Goal: Task Accomplishment & Management: Use online tool/utility

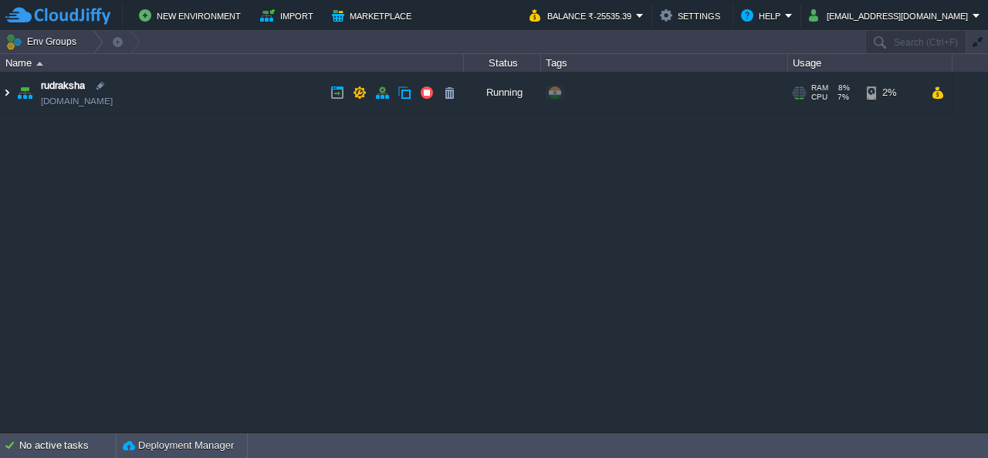
click at [8, 93] on img at bounding box center [7, 93] width 12 height 42
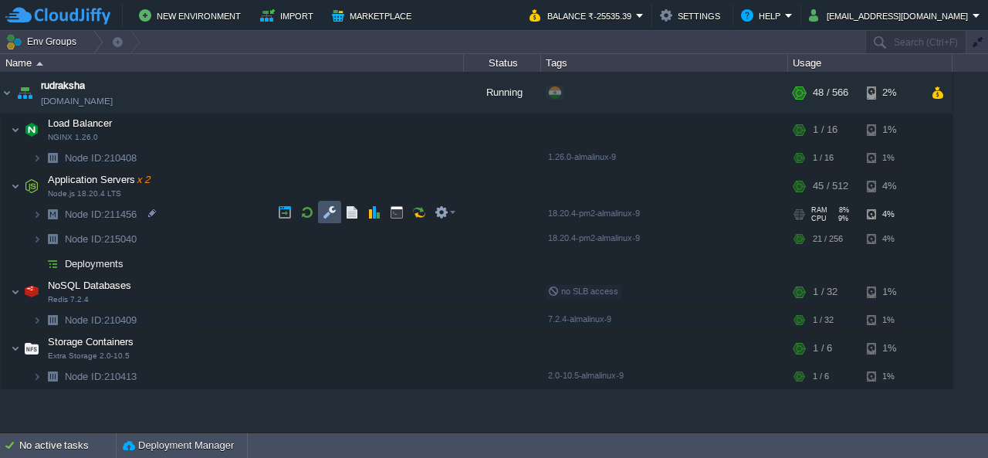
click at [324, 218] on button "button" at bounding box center [330, 212] width 14 height 14
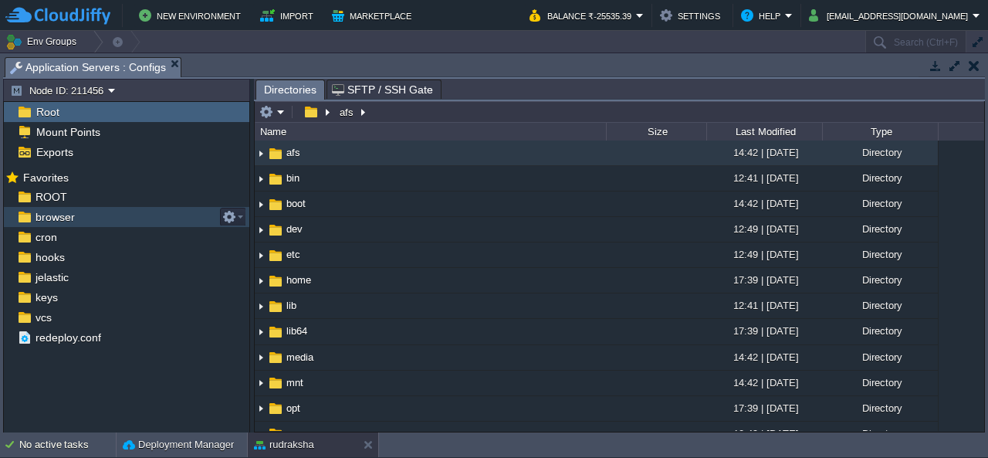
click at [56, 217] on span "browser" at bounding box center [54, 217] width 45 height 14
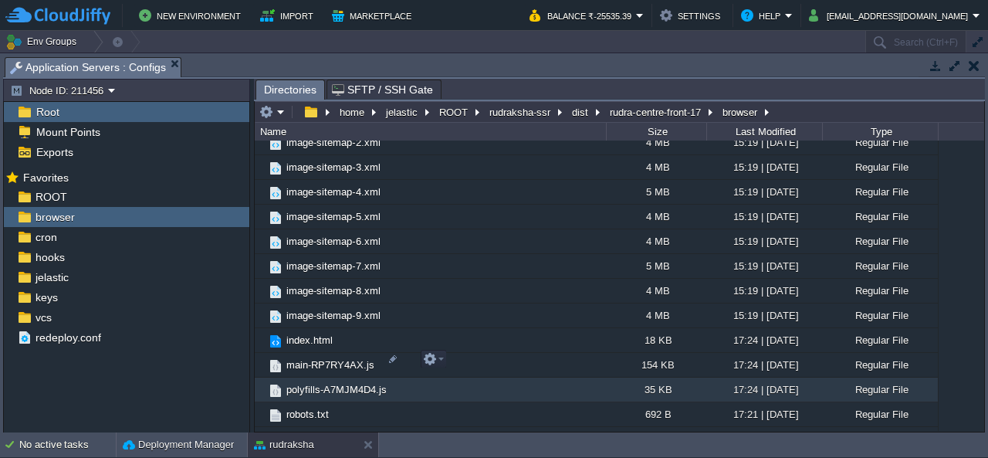
scroll to position [2818, 0]
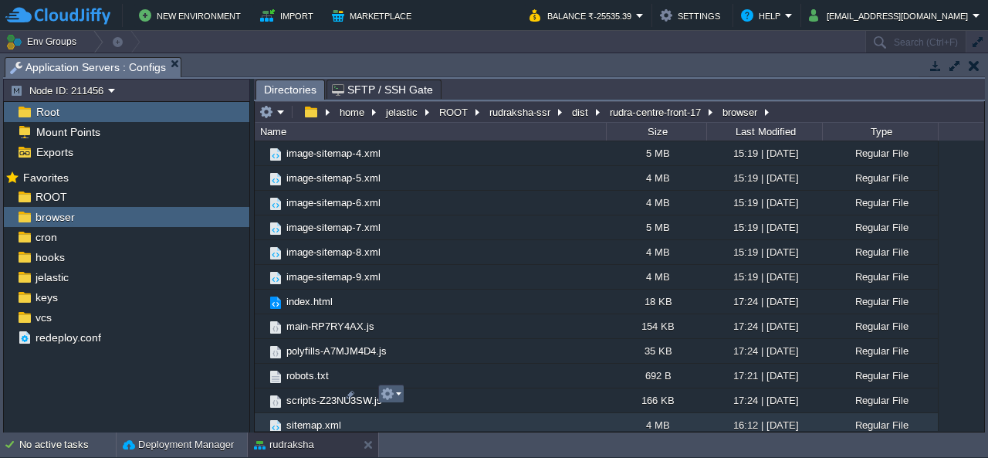
click at [393, 396] on button "button" at bounding box center [388, 394] width 14 height 14
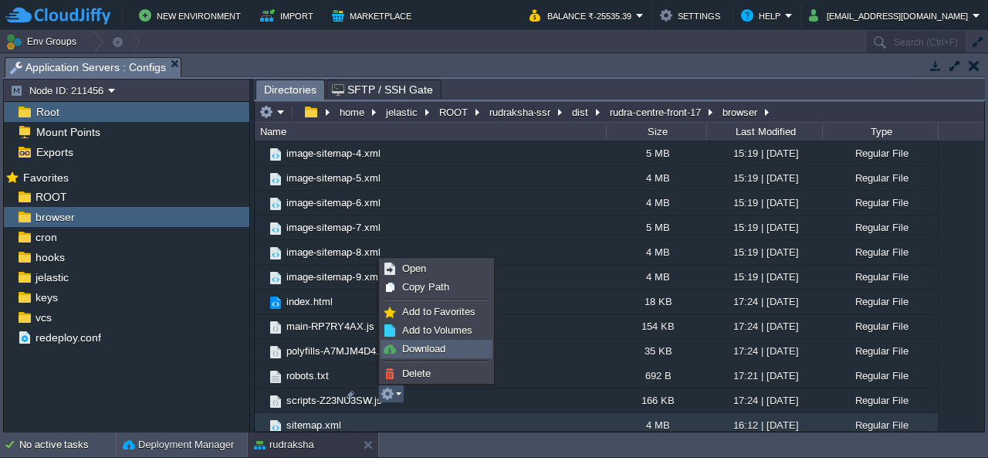
click at [459, 347] on link "Download" at bounding box center [436, 348] width 110 height 17
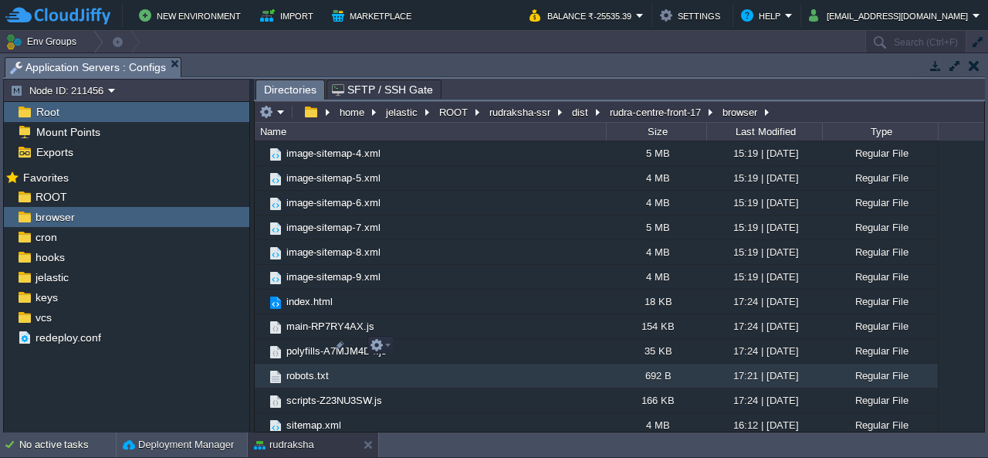
click at [295, 369] on span "robots.txt" at bounding box center [307, 375] width 47 height 13
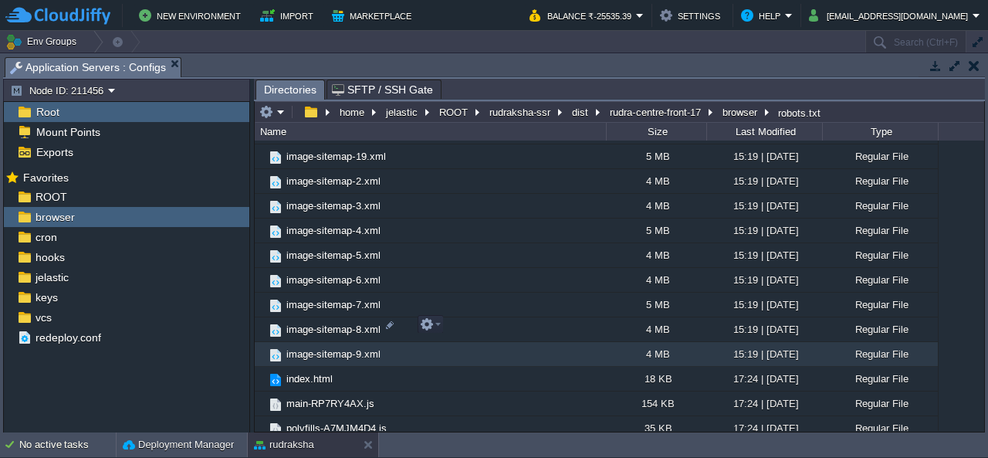
click at [324, 347] on span "image-sitemap-9.xml" at bounding box center [333, 353] width 99 height 13
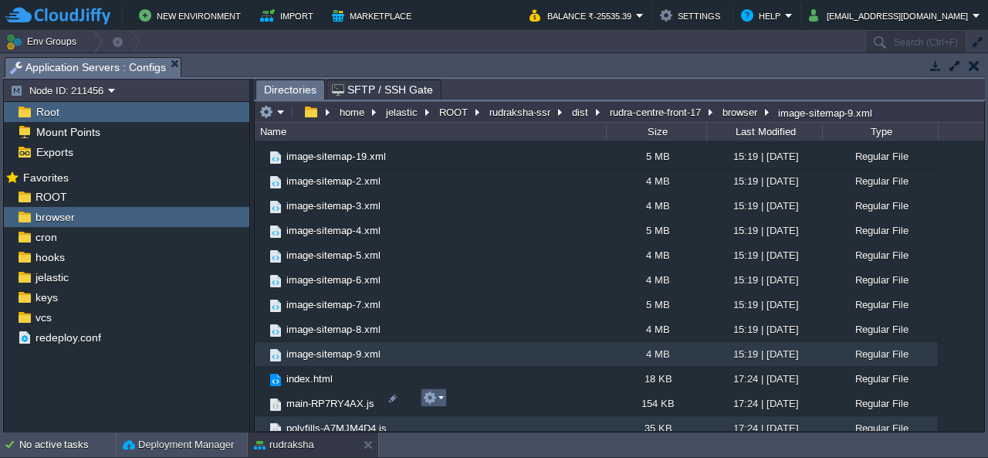
scroll to position [2818, 0]
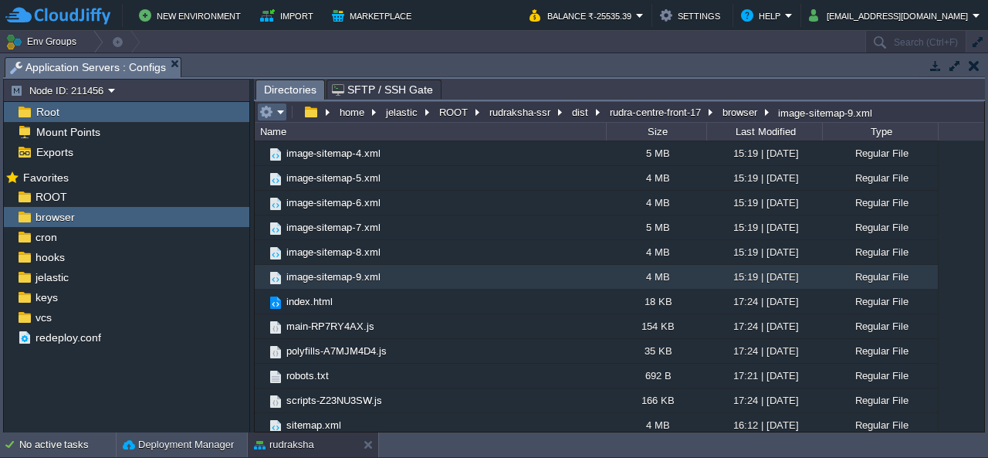
click at [276, 117] on em at bounding box center [271, 112] width 25 height 14
click at [278, 111] on em at bounding box center [271, 112] width 25 height 14
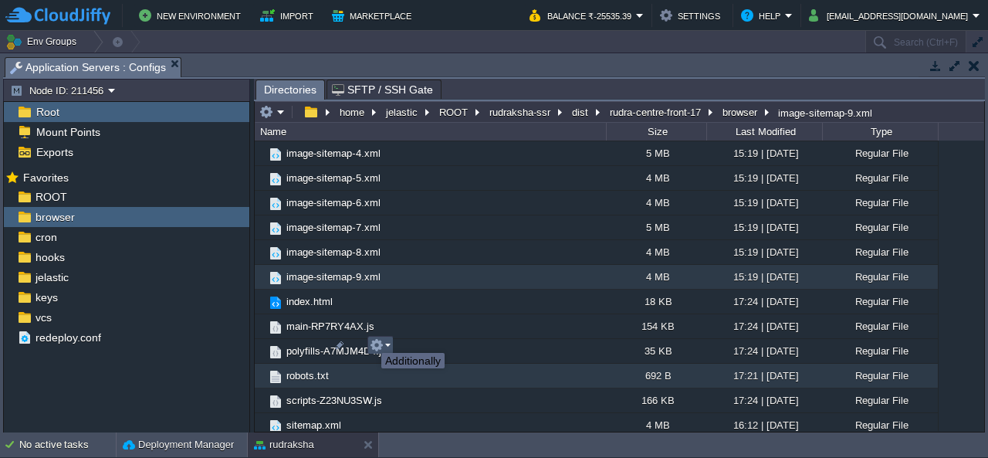
click at [380, 341] on button "button" at bounding box center [377, 345] width 14 height 14
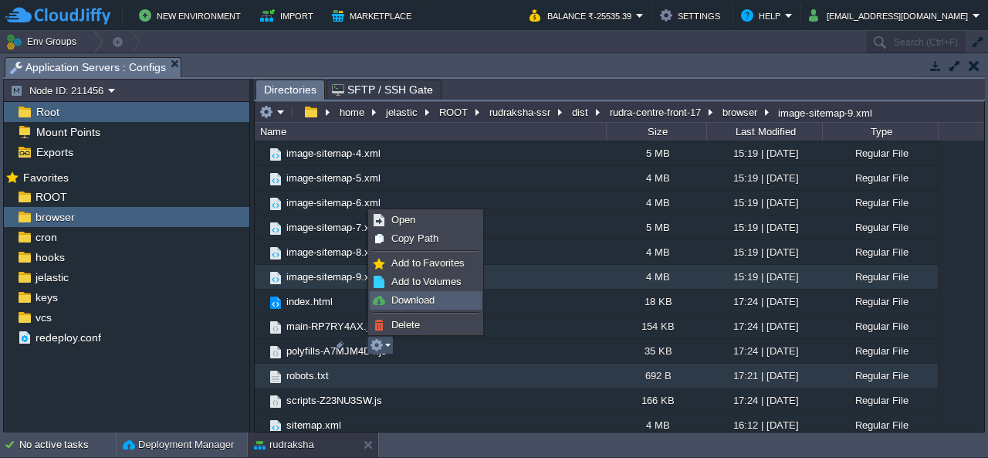
click at [421, 299] on span "Download" at bounding box center [412, 300] width 43 height 12
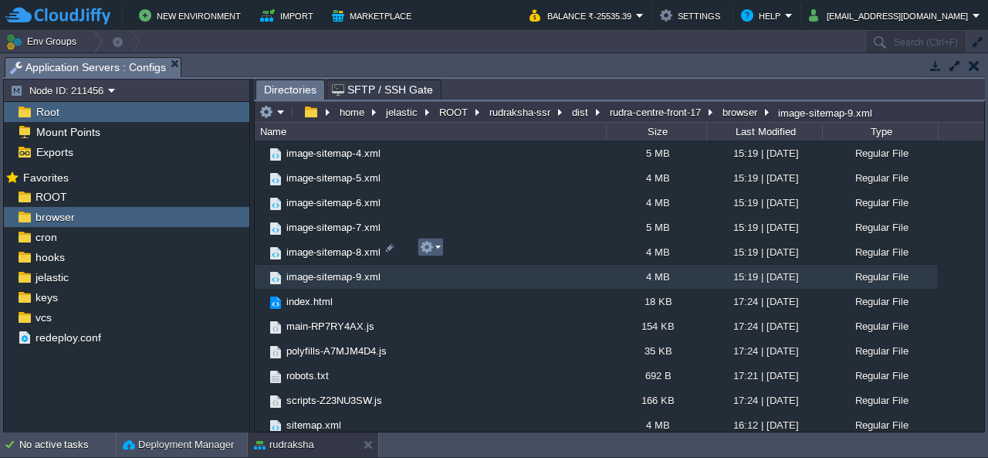
click at [431, 265] on td "image-sitemap-9.xml" at bounding box center [430, 277] width 351 height 25
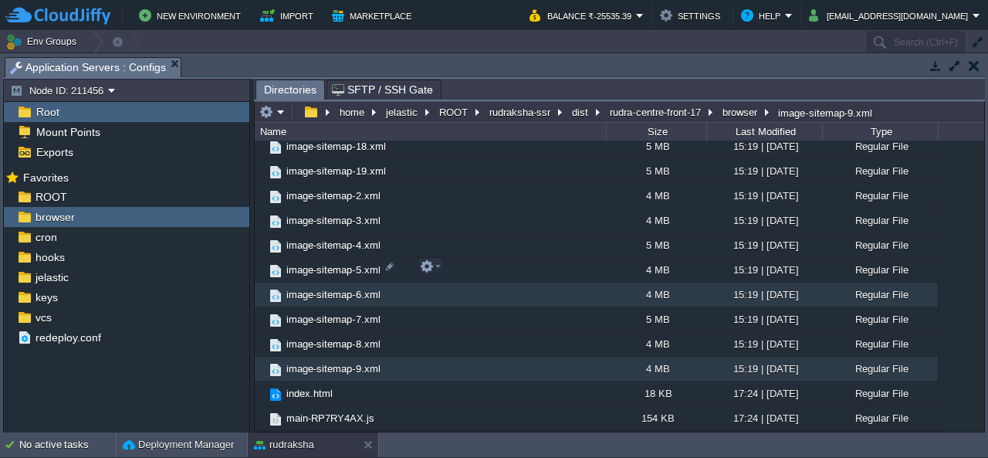
scroll to position [2741, 0]
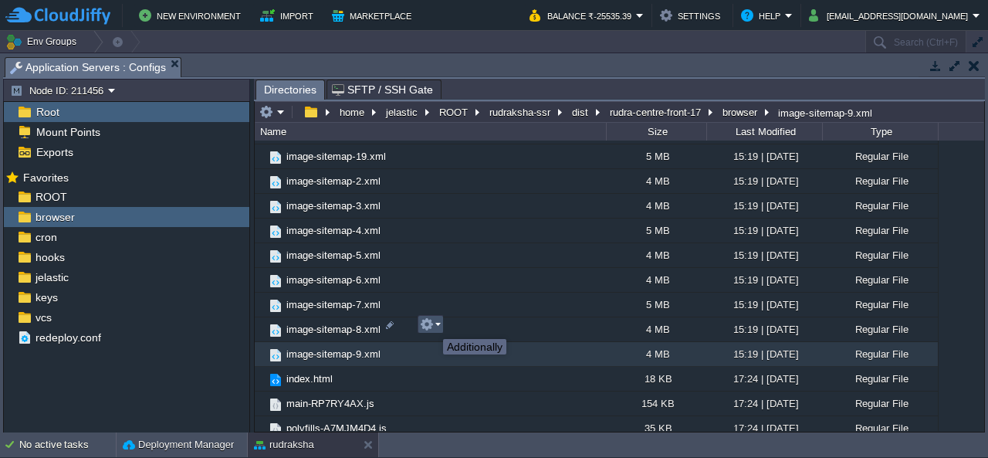
click at [432, 325] on button "button" at bounding box center [427, 324] width 14 height 14
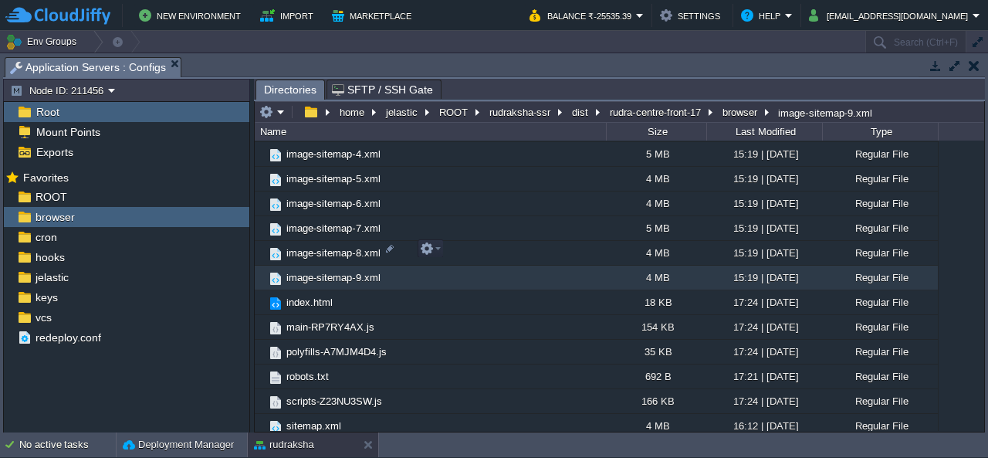
scroll to position [2818, 0]
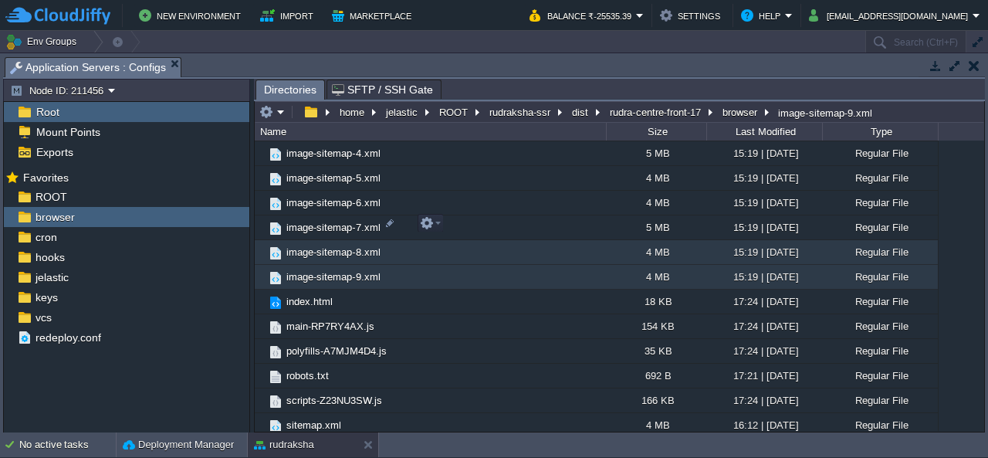
click at [435, 240] on td "image-sitemap-8.xml" at bounding box center [430, 252] width 351 height 25
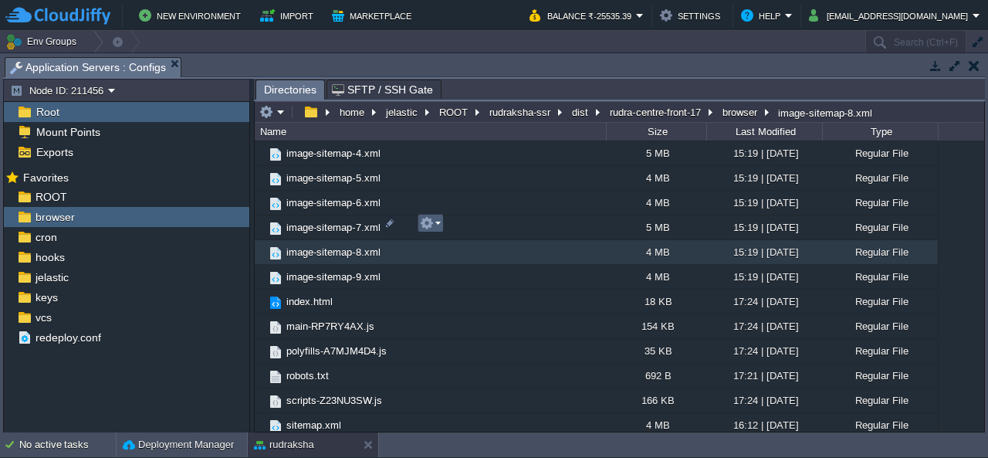
click at [435, 225] on em at bounding box center [430, 223] width 21 height 14
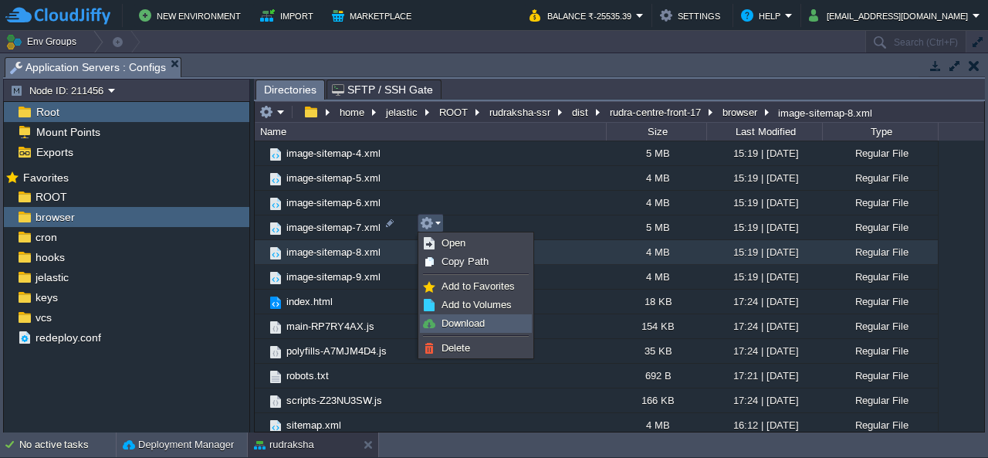
click at [456, 320] on span "Download" at bounding box center [463, 323] width 43 height 12
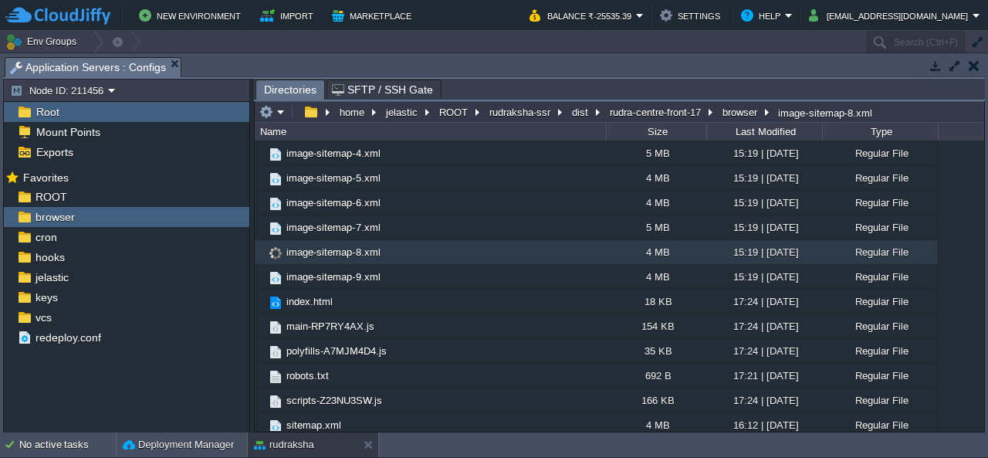
scroll to position [2741, 0]
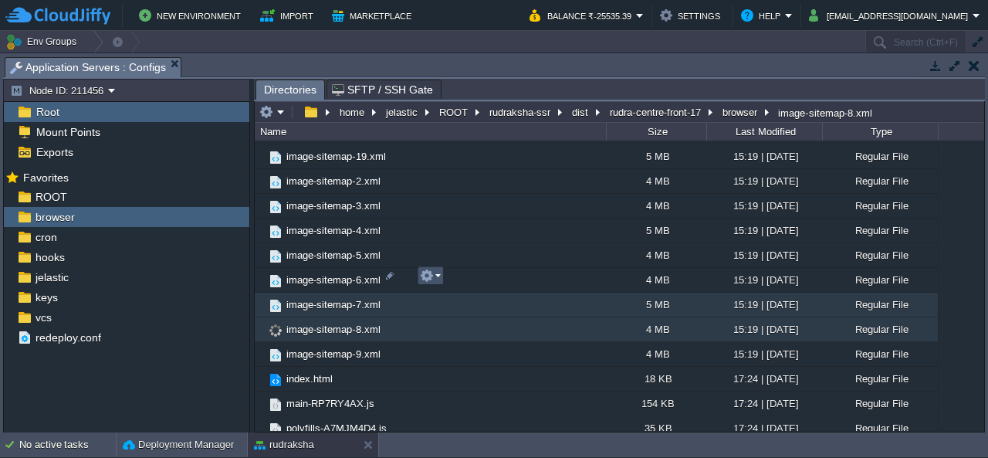
click at [429, 275] on button "button" at bounding box center [427, 276] width 14 height 14
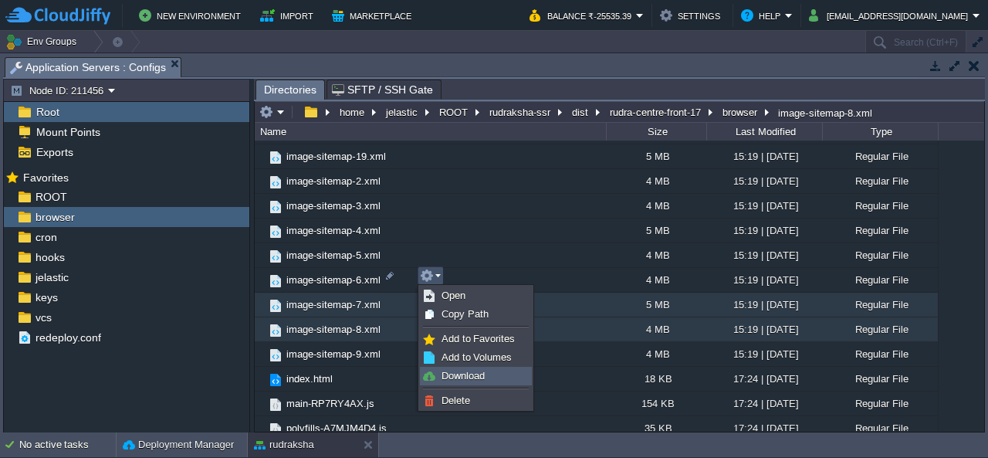
click at [460, 377] on span "Download" at bounding box center [463, 376] width 43 height 12
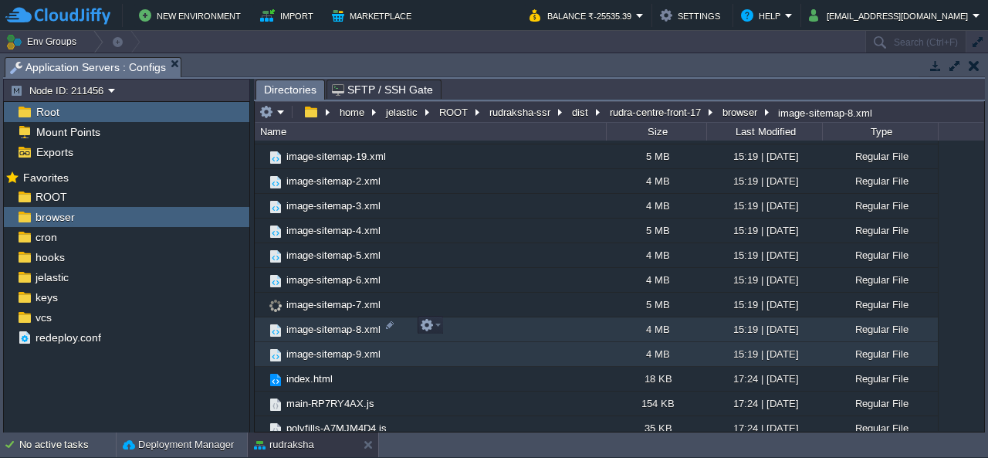
scroll to position [2663, 0]
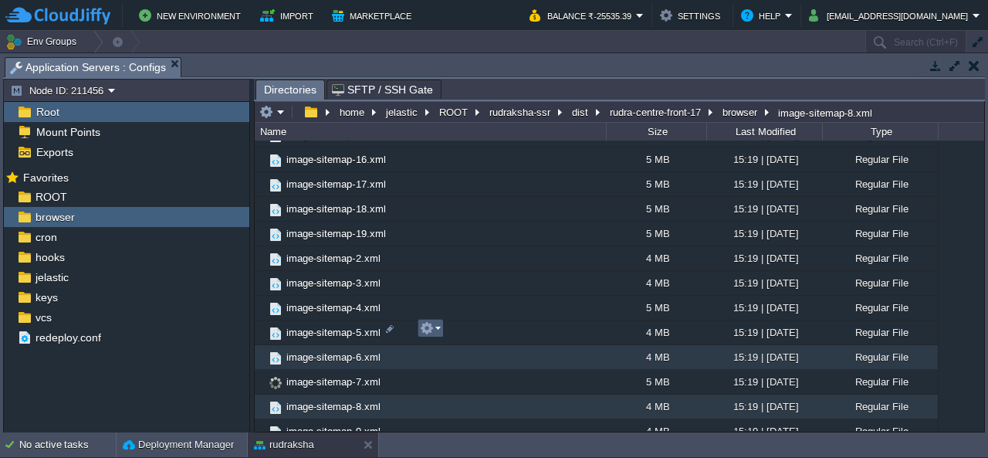
click at [434, 328] on em at bounding box center [430, 328] width 21 height 14
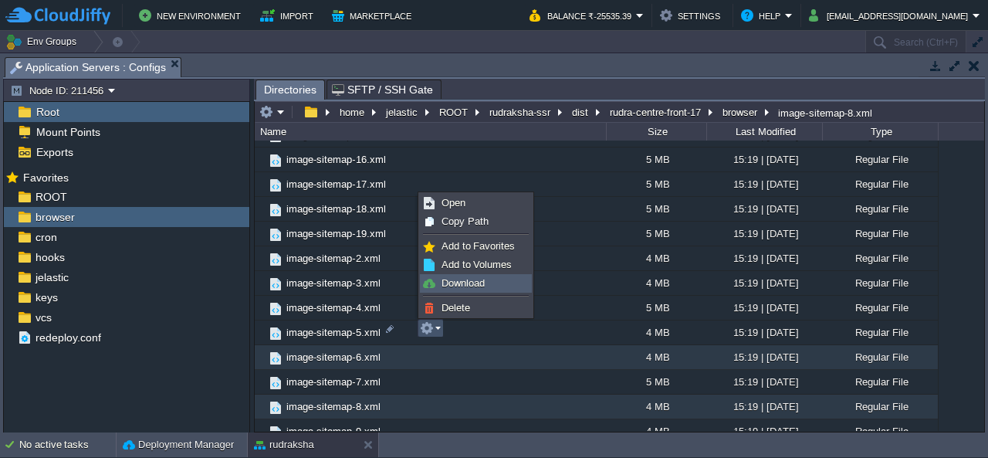
click at [457, 286] on span "Download" at bounding box center [463, 283] width 43 height 12
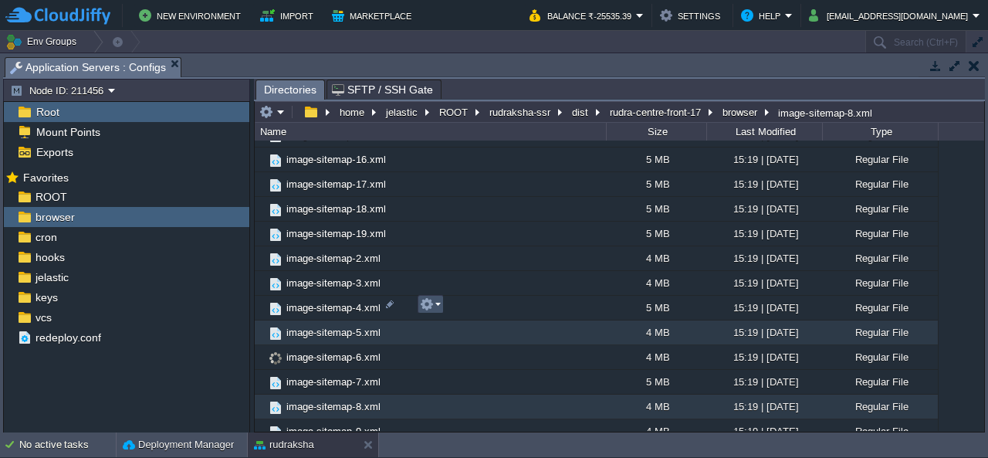
click at [431, 303] on button "button" at bounding box center [427, 304] width 14 height 14
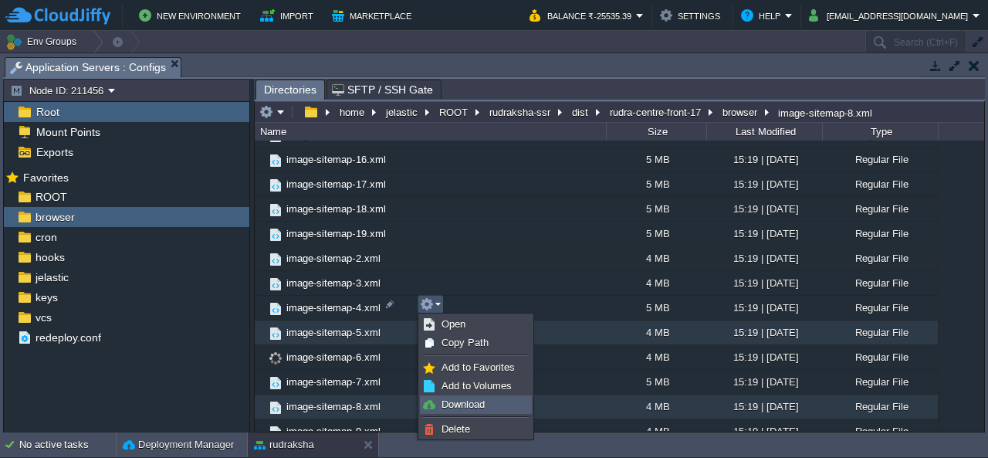
click at [465, 401] on span "Download" at bounding box center [463, 404] width 43 height 12
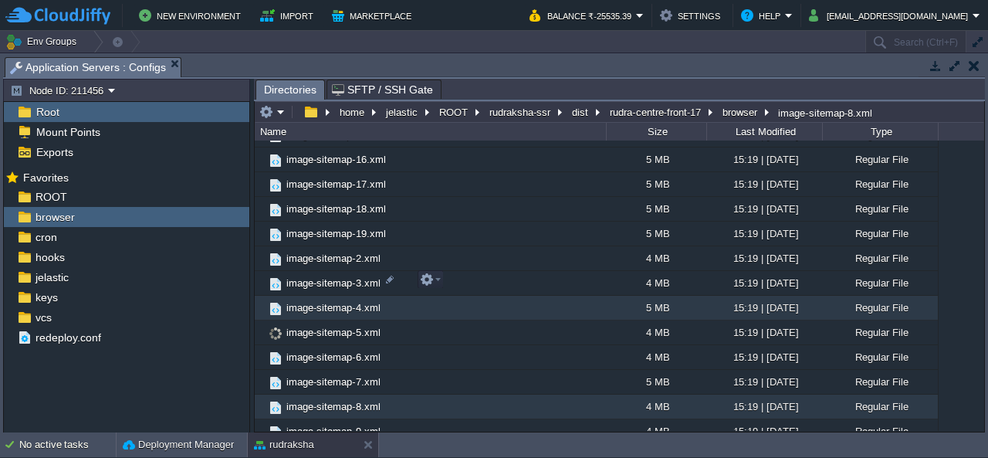
scroll to position [2586, 0]
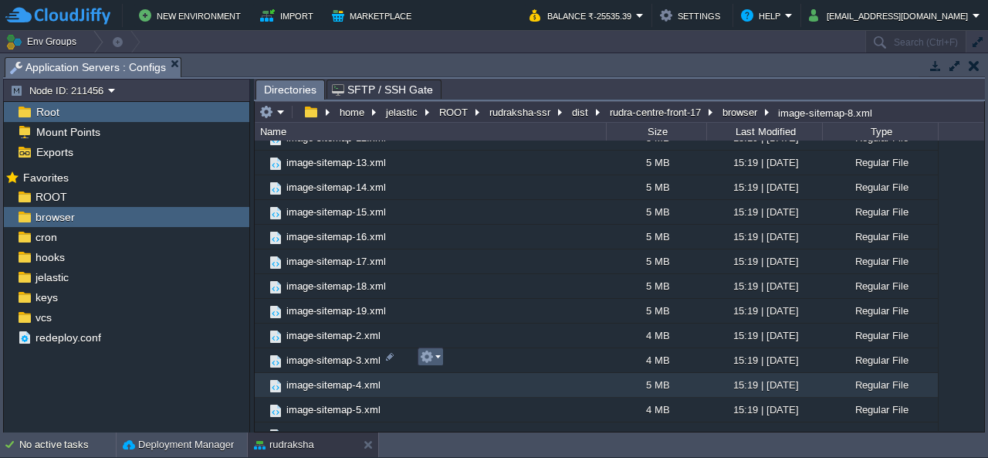
click at [433, 355] on em at bounding box center [430, 357] width 21 height 14
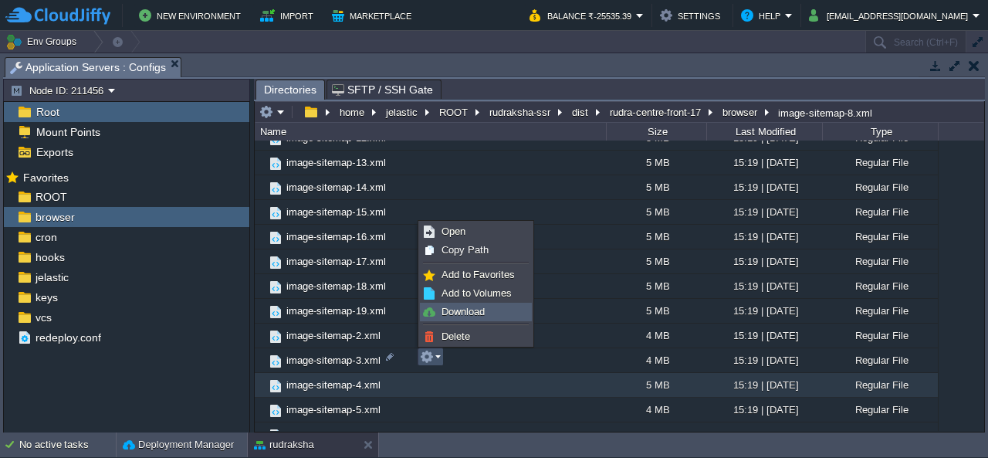
click at [459, 313] on span "Download" at bounding box center [463, 312] width 43 height 12
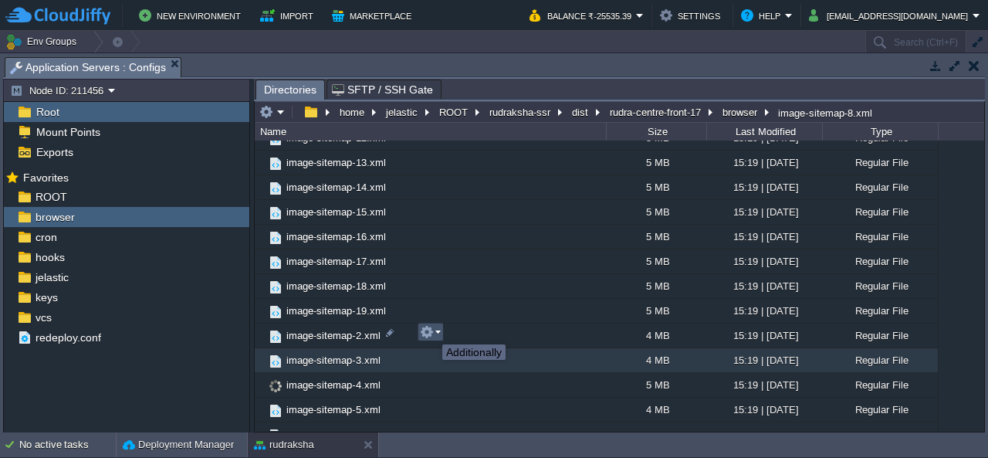
click at [431, 330] on button "button" at bounding box center [427, 332] width 14 height 14
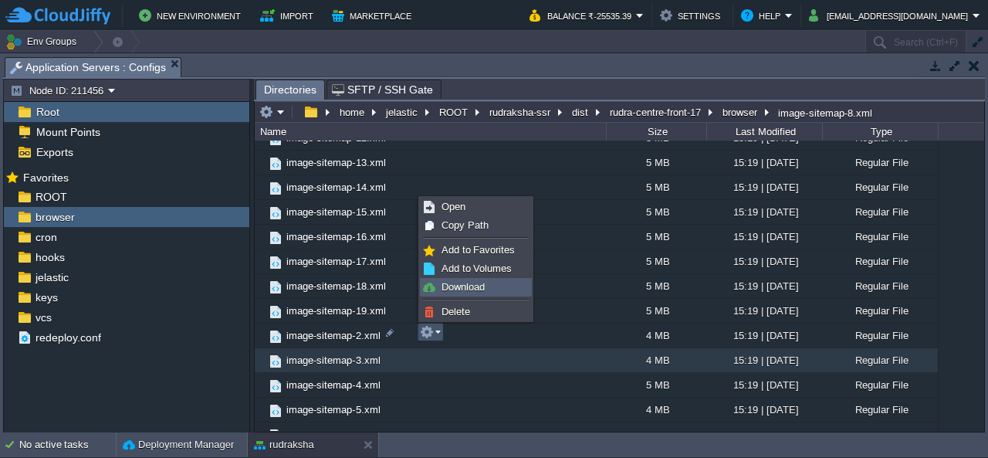
click at [473, 288] on span "Download" at bounding box center [463, 287] width 43 height 12
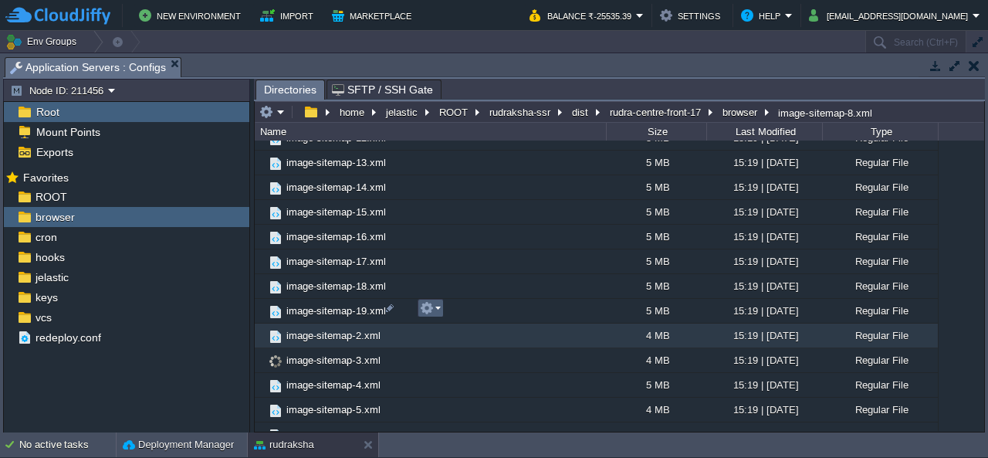
click at [428, 307] on button "button" at bounding box center [427, 308] width 14 height 14
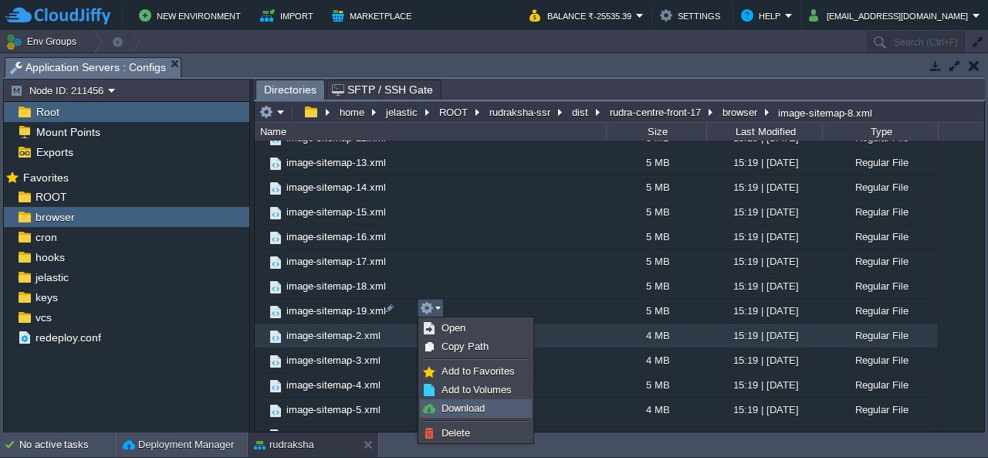
click at [469, 405] on span "Download" at bounding box center [463, 408] width 43 height 12
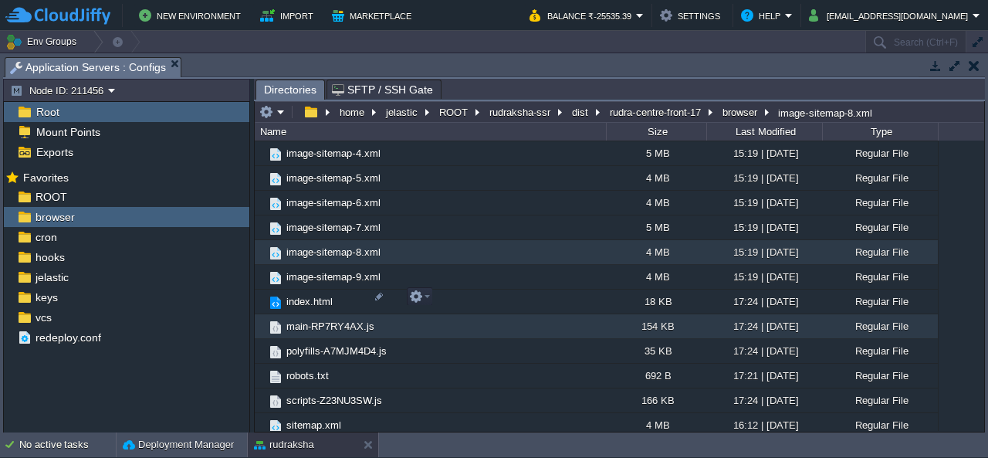
scroll to position [2818, 0]
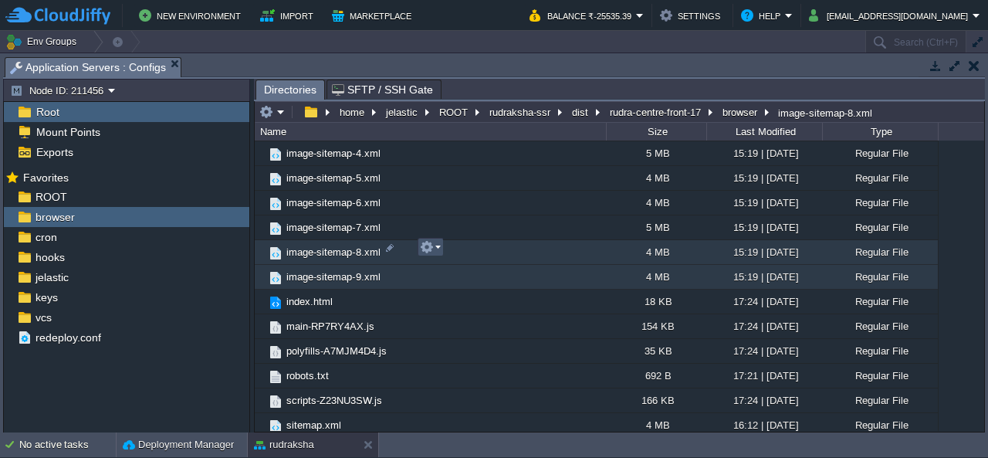
click at [420, 243] on button "button" at bounding box center [427, 247] width 14 height 14
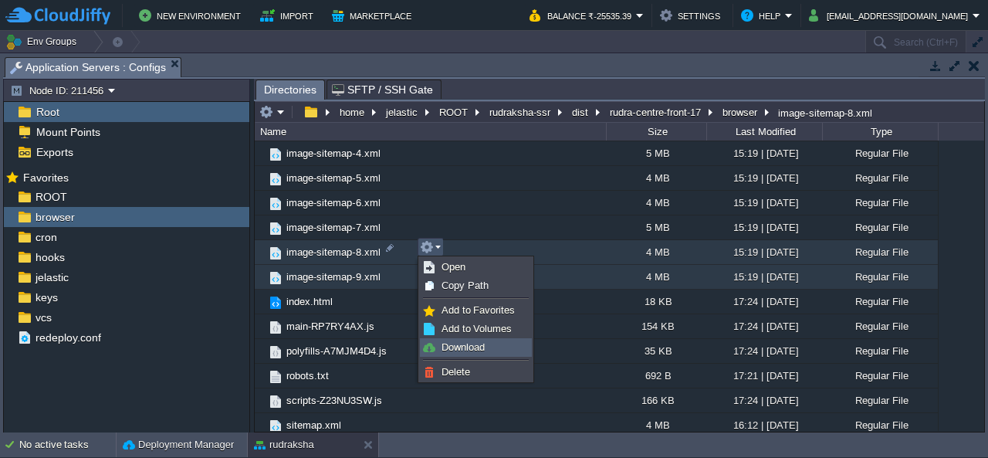
click at [474, 344] on span "Download" at bounding box center [463, 347] width 43 height 12
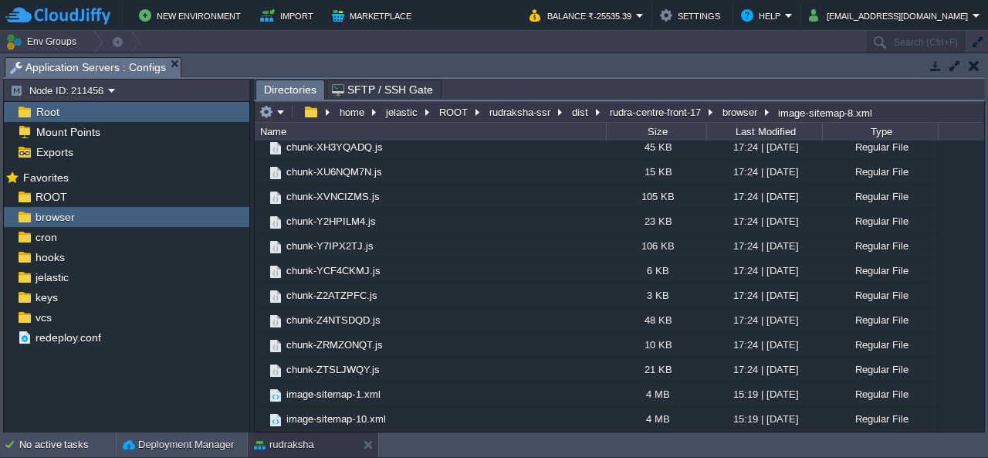
scroll to position [2432, 0]
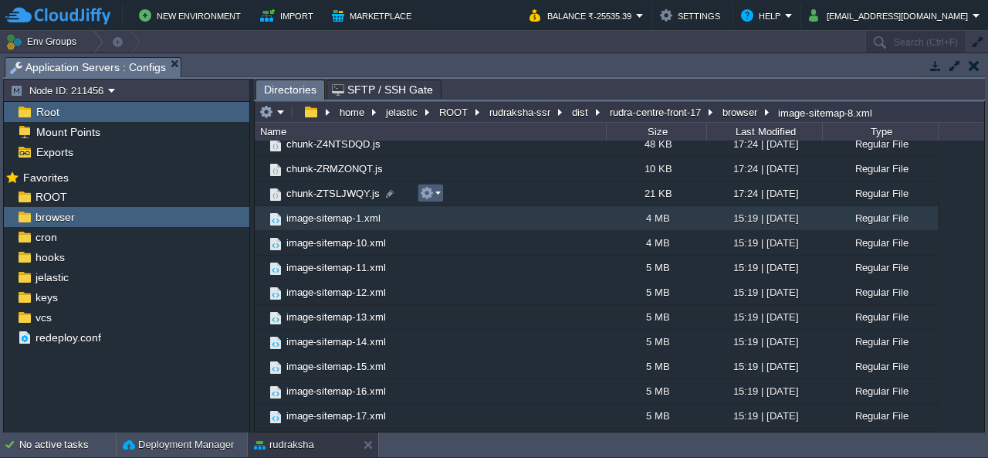
click at [426, 196] on button "button" at bounding box center [427, 193] width 14 height 14
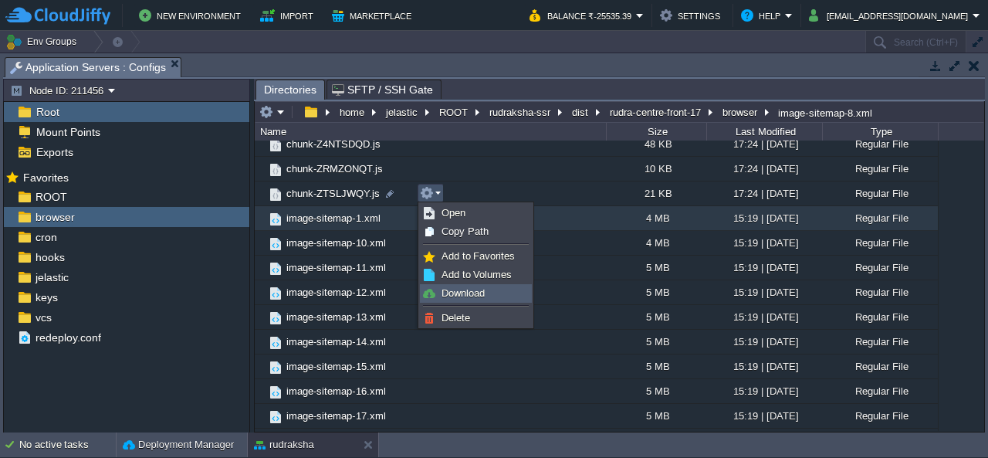
click at [455, 293] on span "Download" at bounding box center [463, 293] width 43 height 12
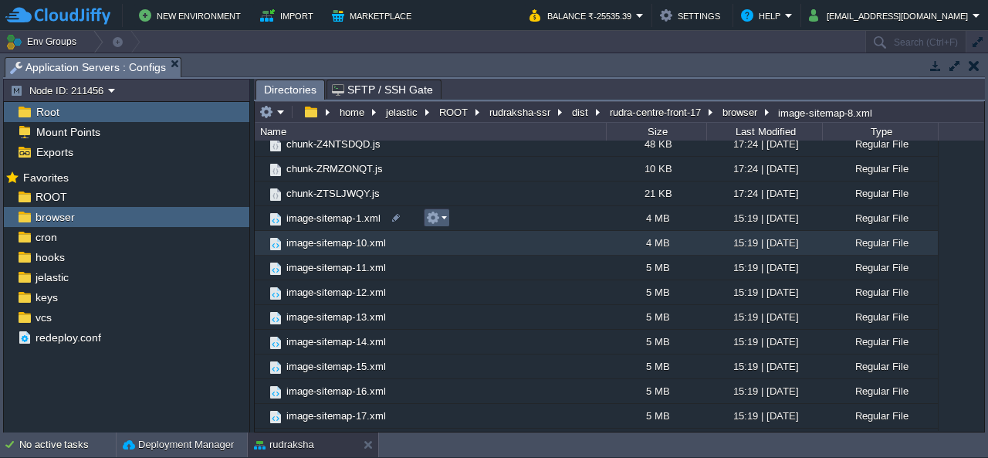
click at [428, 218] on button "button" at bounding box center [433, 218] width 14 height 14
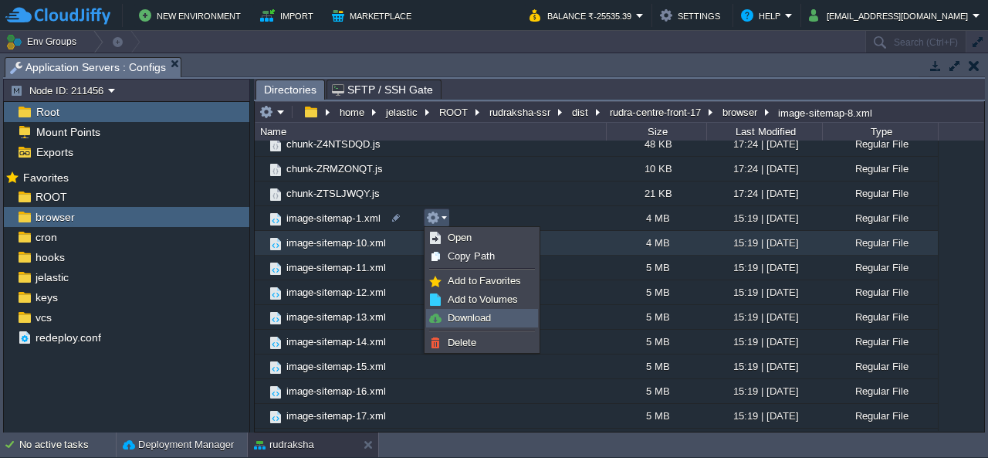
click at [470, 316] on span "Download" at bounding box center [469, 318] width 43 height 12
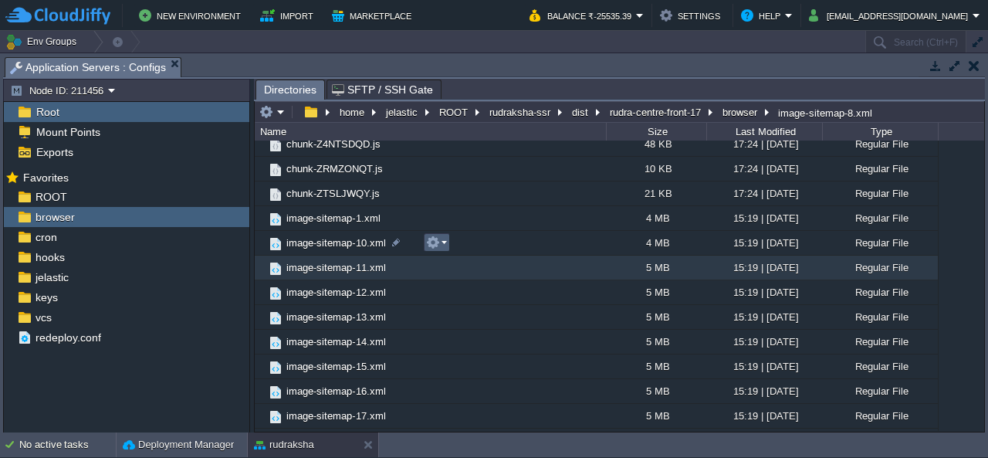
click at [428, 242] on button "button" at bounding box center [433, 242] width 14 height 14
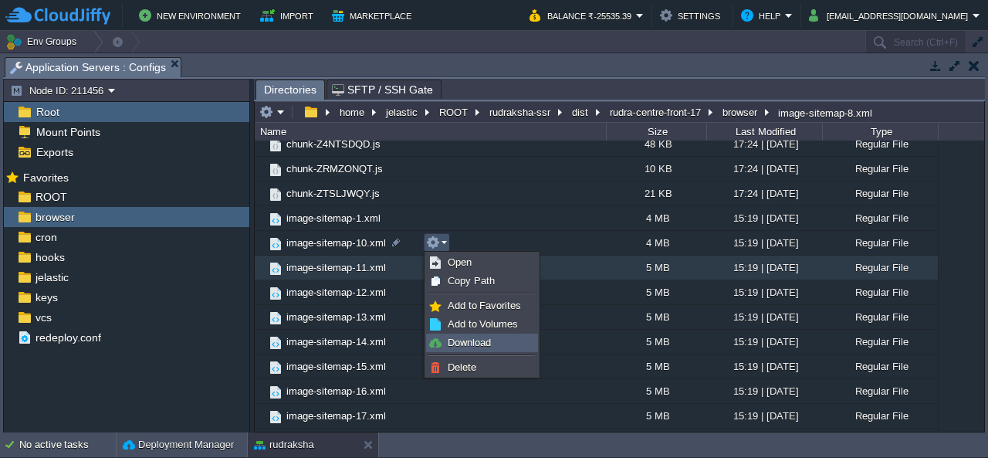
click at [446, 341] on link "Download" at bounding box center [482, 342] width 110 height 17
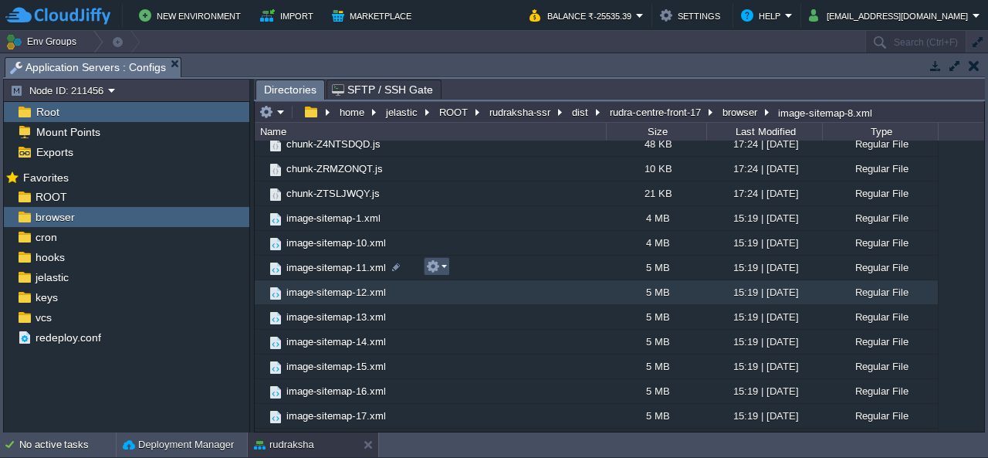
click at [438, 266] on button "button" at bounding box center [433, 266] width 14 height 14
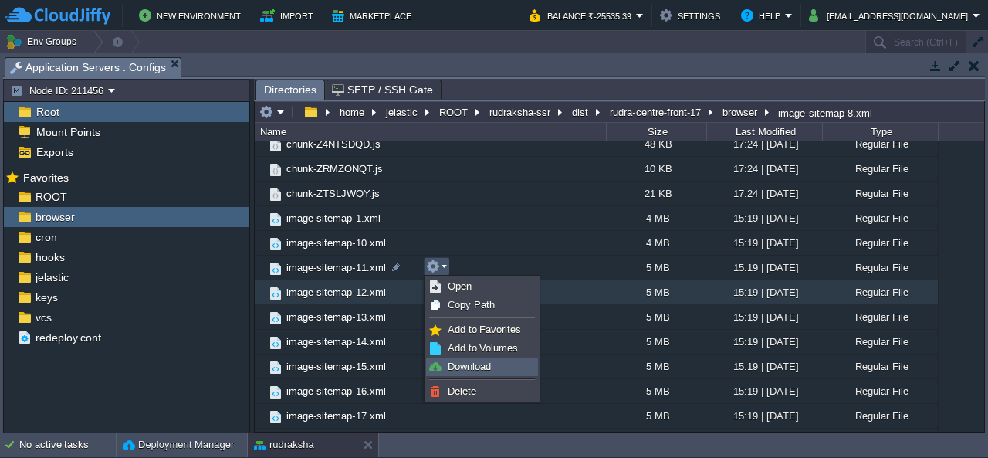
click at [444, 372] on link "Download" at bounding box center [482, 366] width 110 height 17
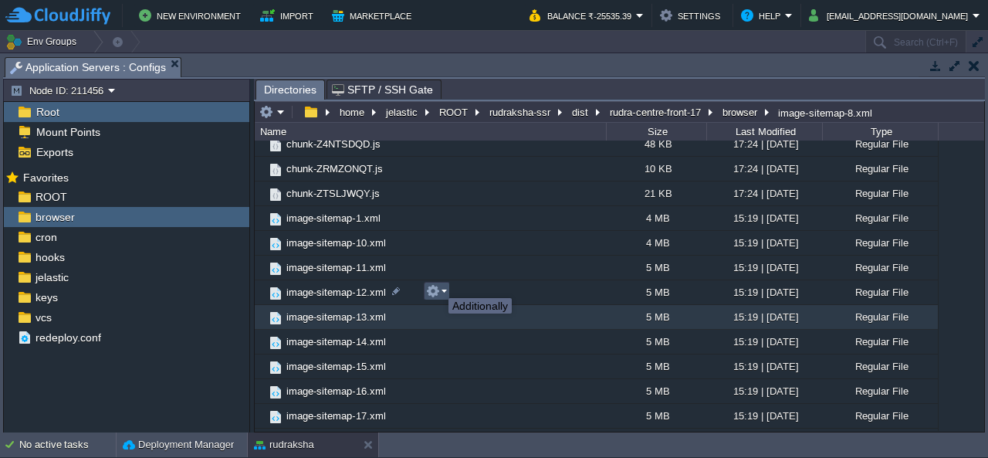
click at [437, 285] on button "button" at bounding box center [433, 291] width 14 height 14
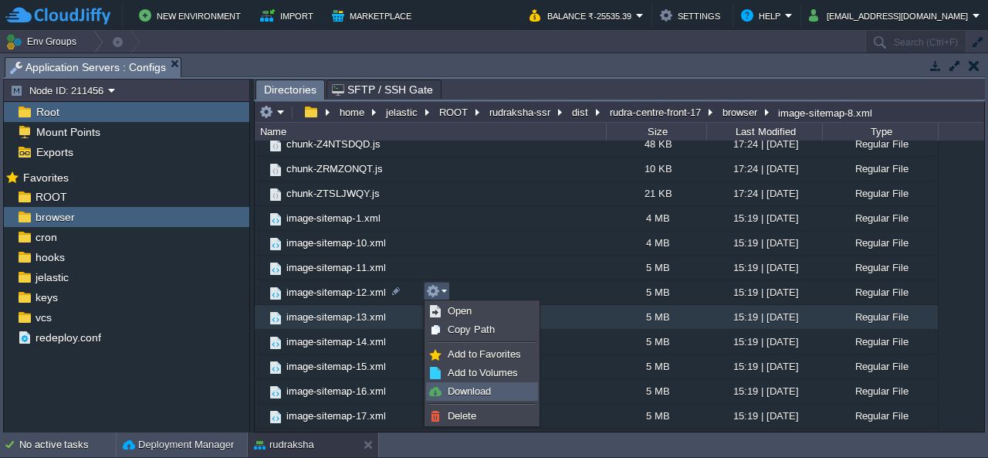
click at [462, 391] on span "Download" at bounding box center [469, 391] width 43 height 12
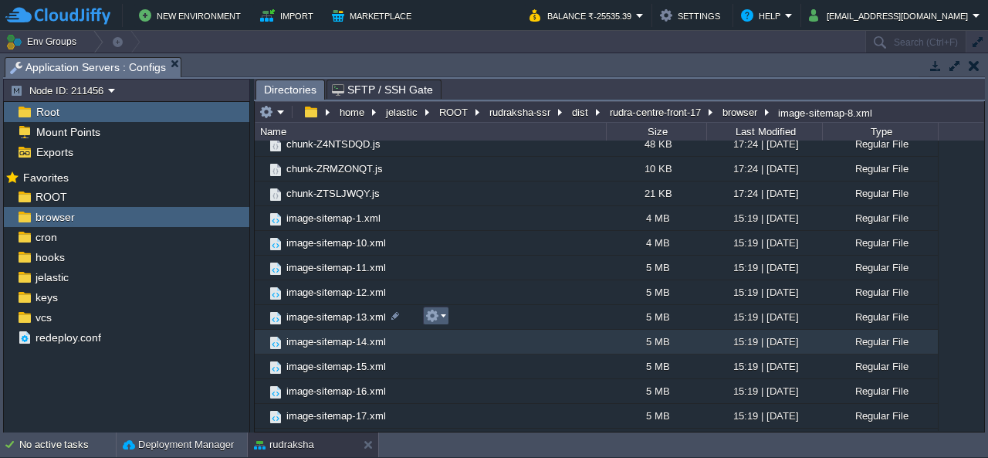
click at [445, 321] on em at bounding box center [435, 316] width 21 height 14
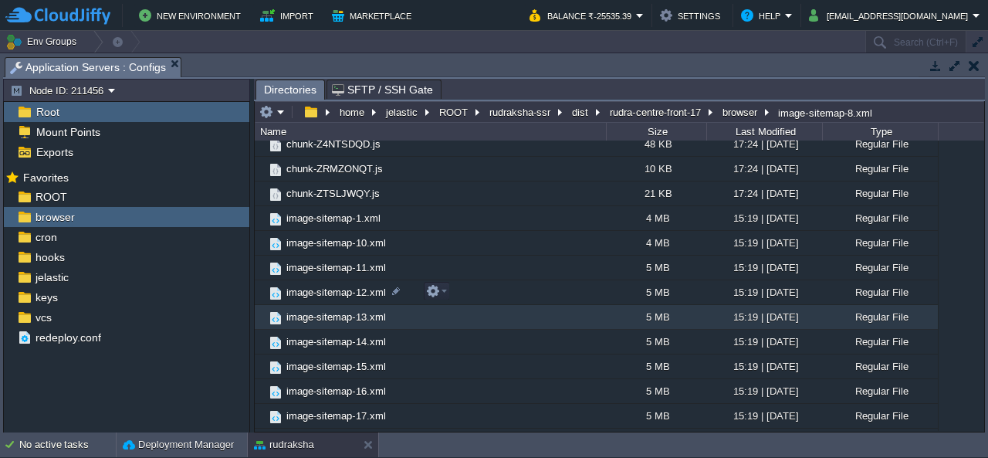
click at [370, 310] on span "image-sitemap-13.xml" at bounding box center [336, 316] width 104 height 13
click at [443, 289] on em at bounding box center [436, 291] width 21 height 14
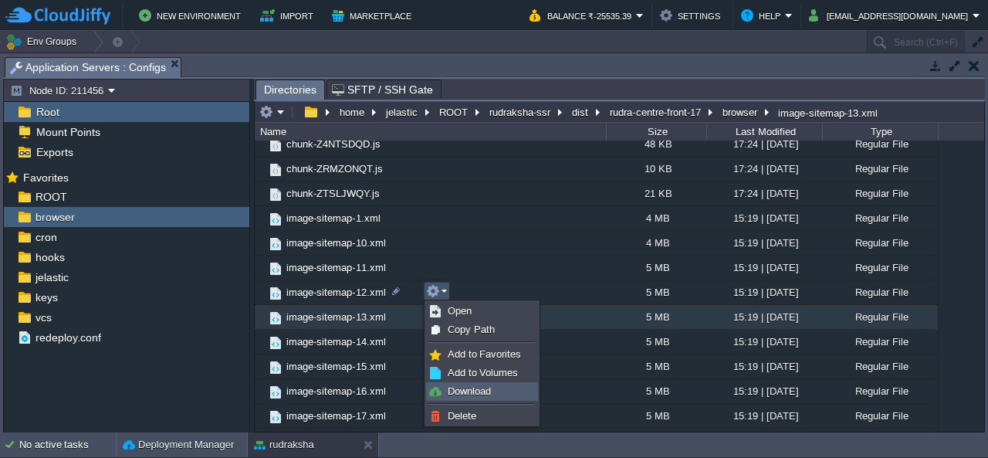
click at [474, 388] on span "Download" at bounding box center [469, 391] width 43 height 12
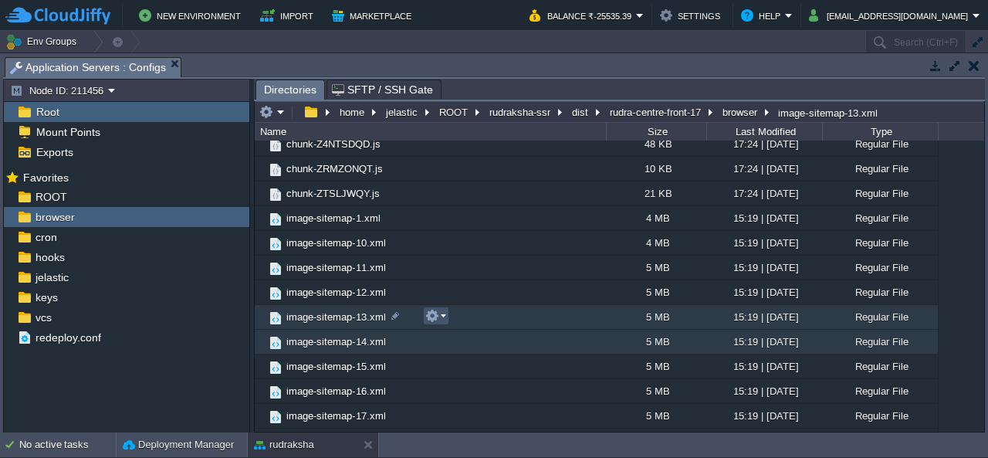
click at [431, 312] on button "button" at bounding box center [432, 316] width 14 height 14
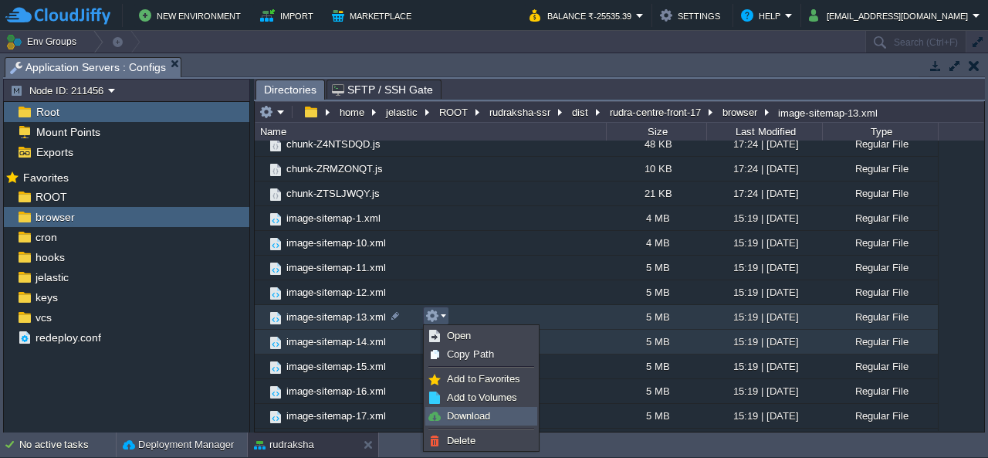
click at [485, 413] on span "Download" at bounding box center [468, 416] width 43 height 12
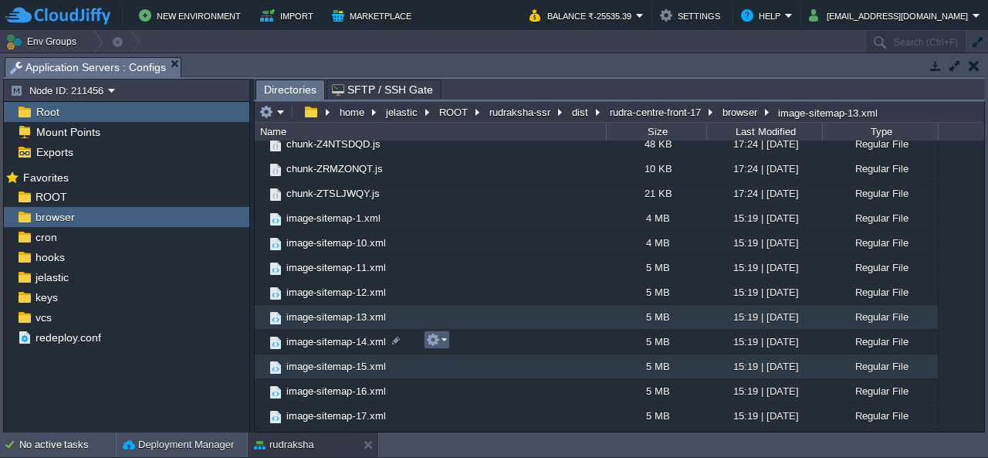
click at [427, 342] on button "button" at bounding box center [433, 340] width 14 height 14
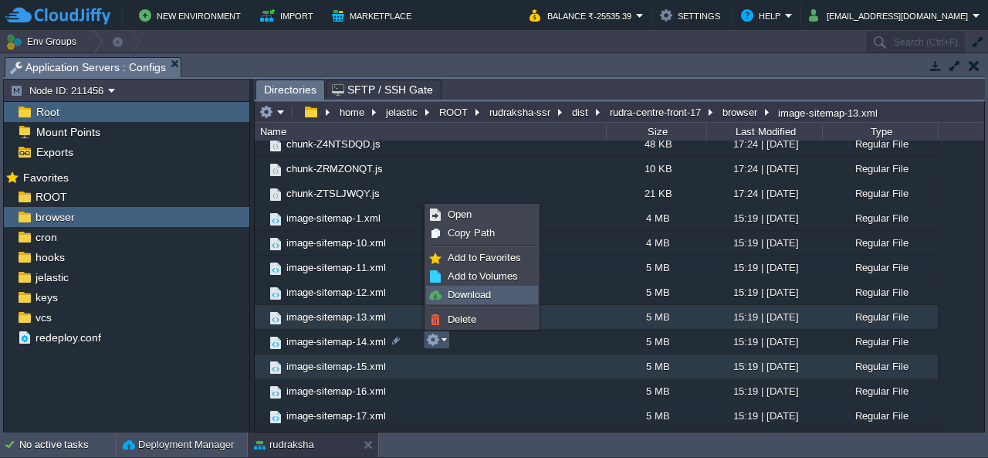
click at [462, 295] on span "Download" at bounding box center [469, 295] width 43 height 12
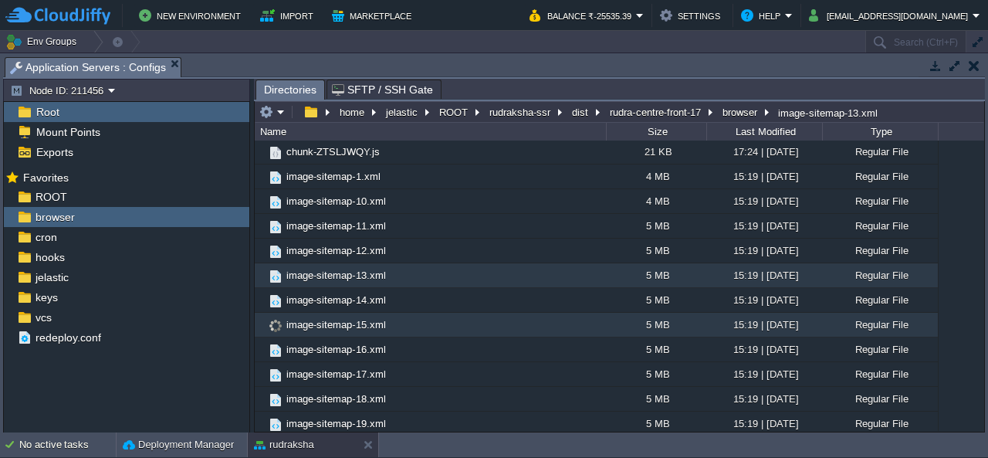
scroll to position [2509, 0]
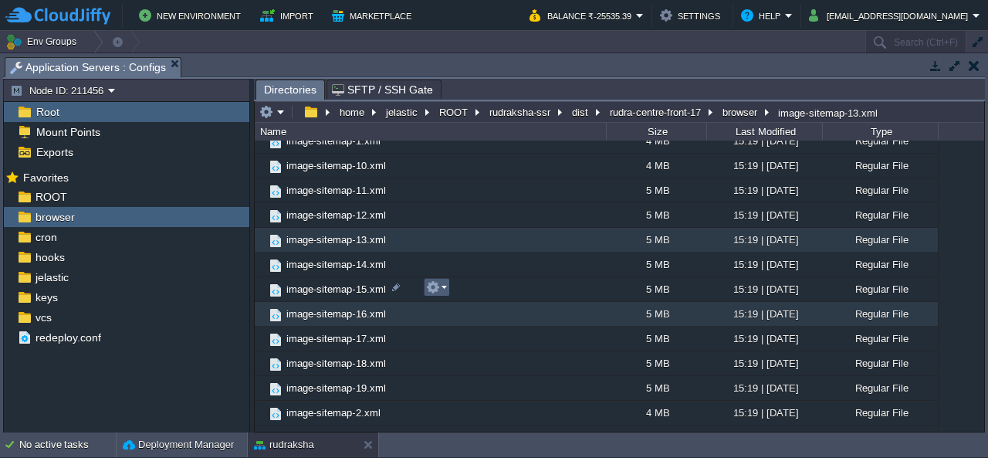
click at [444, 282] on em at bounding box center [436, 287] width 21 height 14
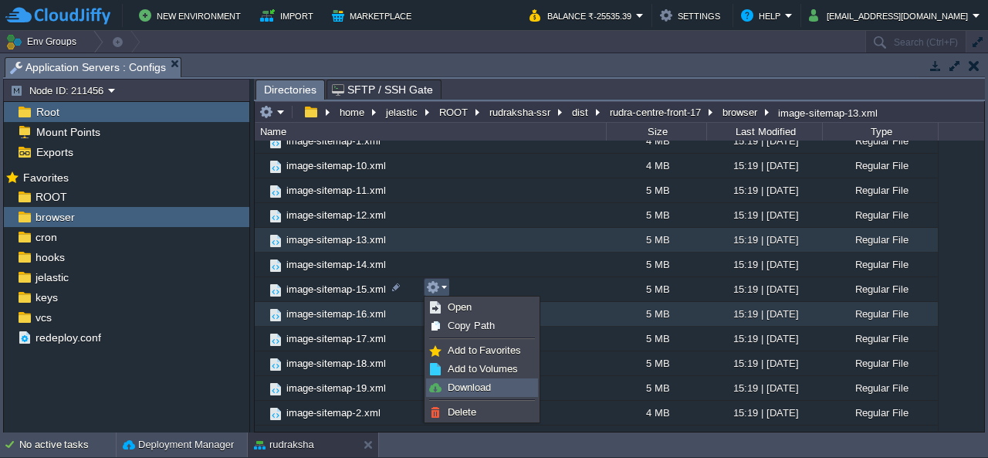
click at [481, 388] on span "Download" at bounding box center [469, 387] width 43 height 12
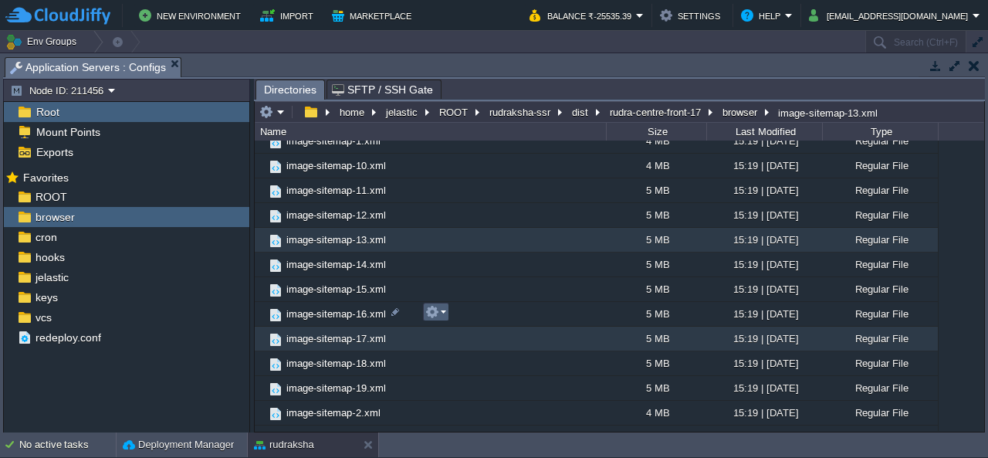
click at [437, 310] on button "button" at bounding box center [432, 312] width 14 height 14
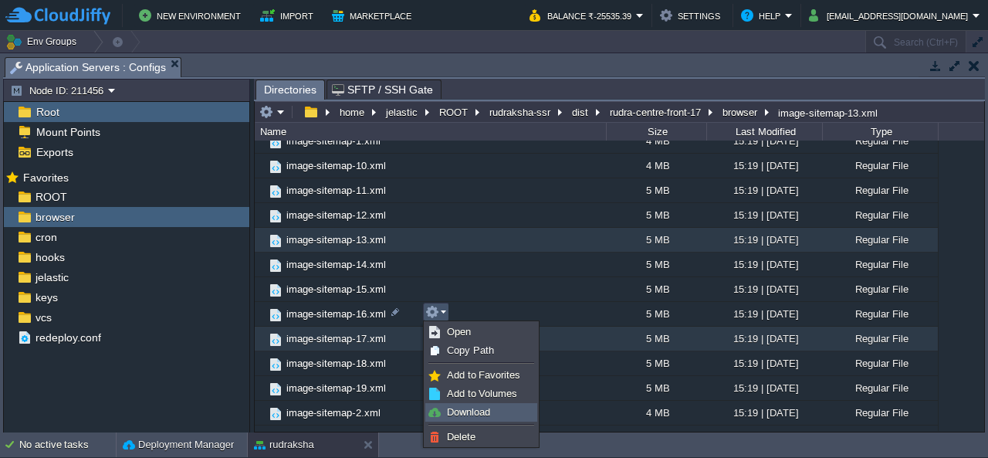
click at [460, 415] on span "Download" at bounding box center [468, 412] width 43 height 12
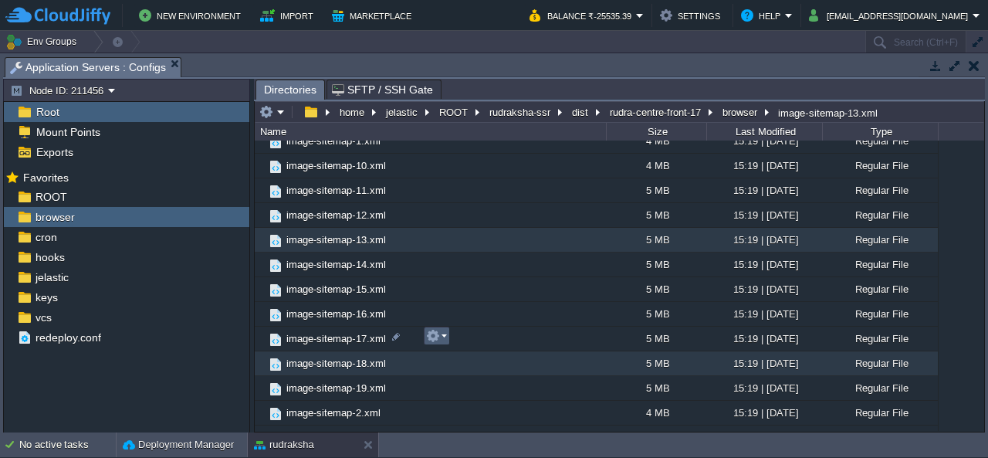
click at [438, 335] on button "button" at bounding box center [433, 336] width 14 height 14
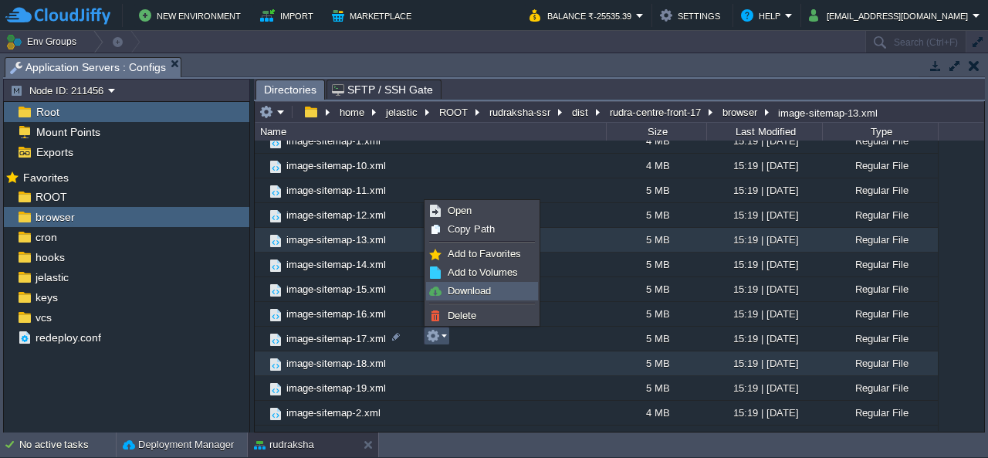
click at [464, 292] on span "Download" at bounding box center [469, 291] width 43 height 12
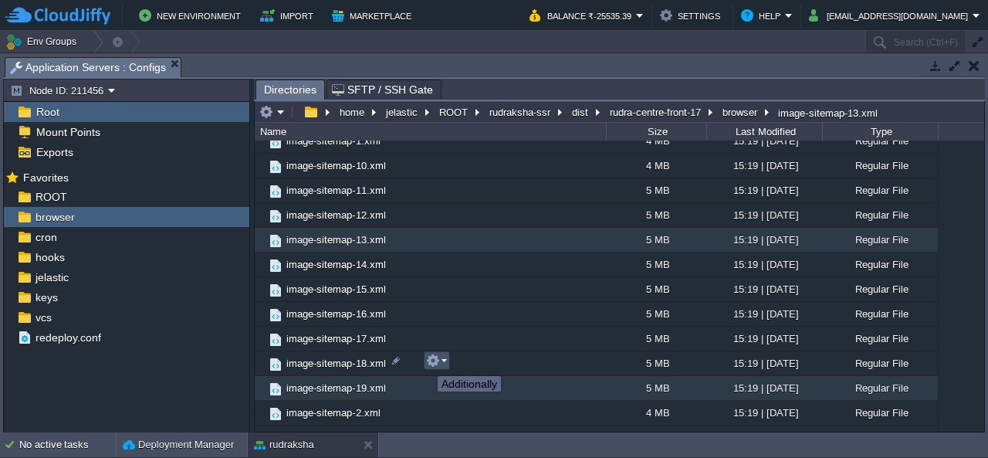
click at [434, 361] on button "button" at bounding box center [433, 361] width 14 height 14
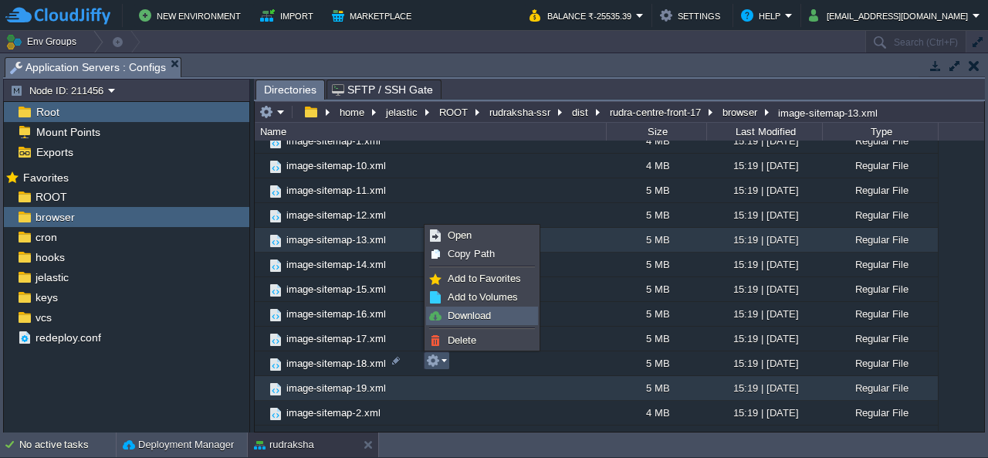
click at [464, 317] on span "Download" at bounding box center [469, 316] width 43 height 12
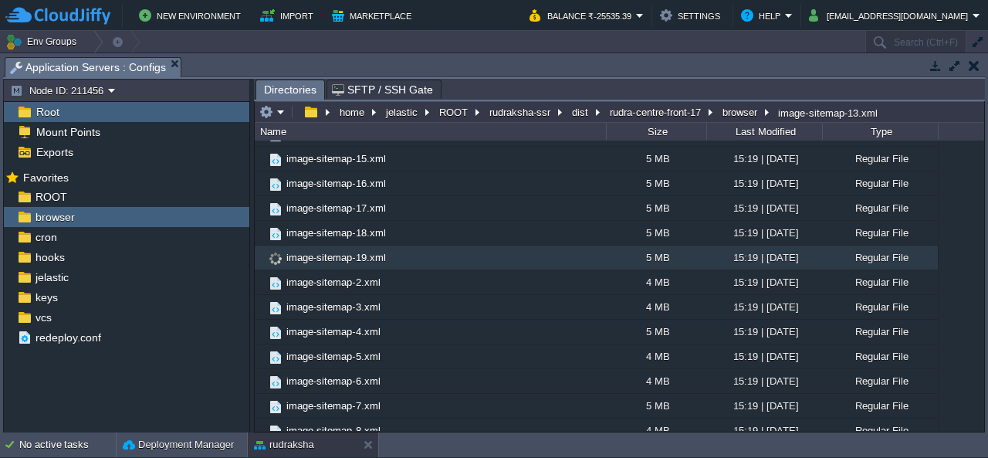
scroll to position [2663, 0]
click at [431, 234] on button "button" at bounding box center [427, 231] width 14 height 14
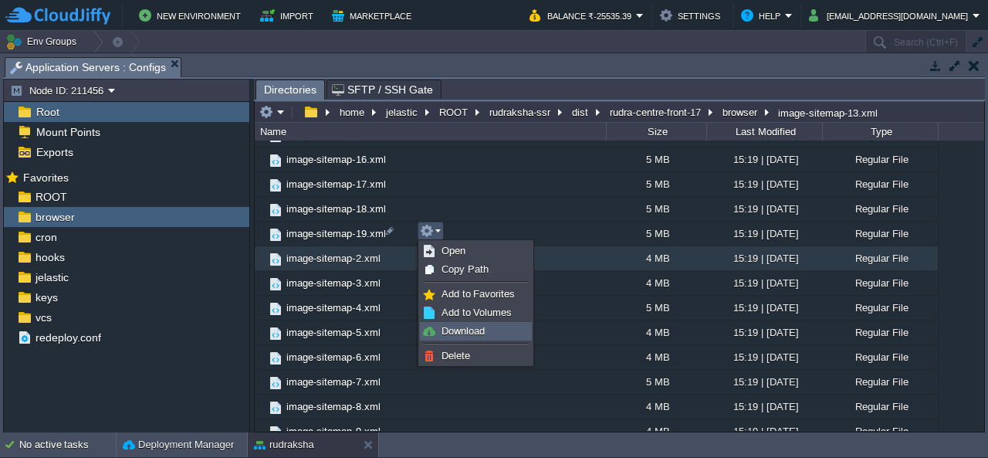
click at [457, 337] on link "Download" at bounding box center [476, 331] width 110 height 17
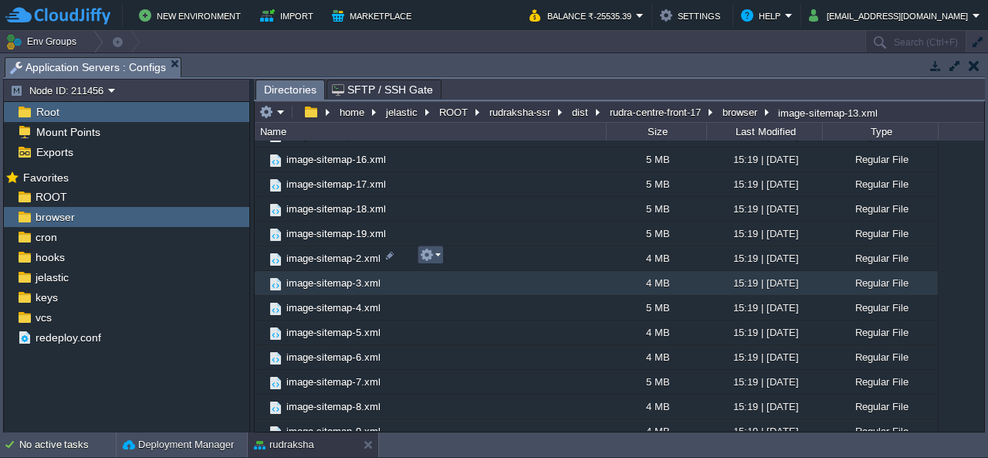
click at [432, 257] on button "button" at bounding box center [427, 255] width 14 height 14
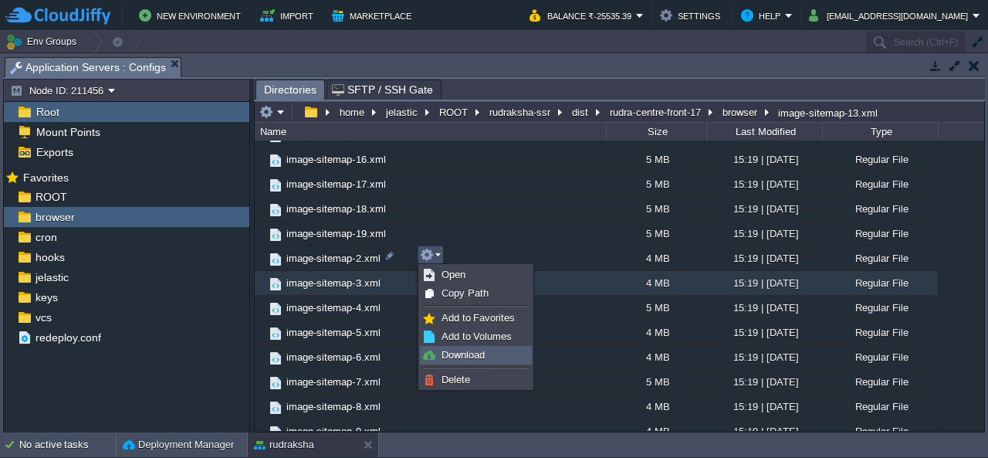
click at [462, 351] on span "Download" at bounding box center [463, 355] width 43 height 12
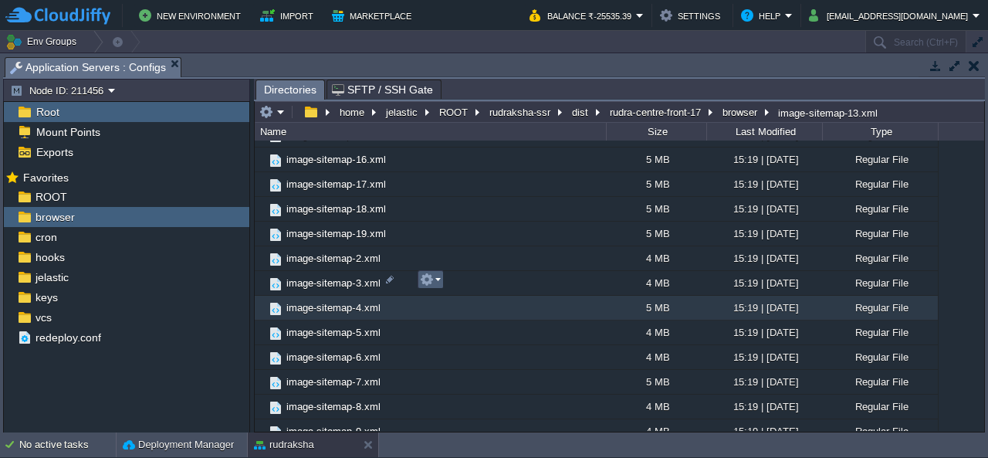
click at [437, 281] on em at bounding box center [430, 280] width 21 height 14
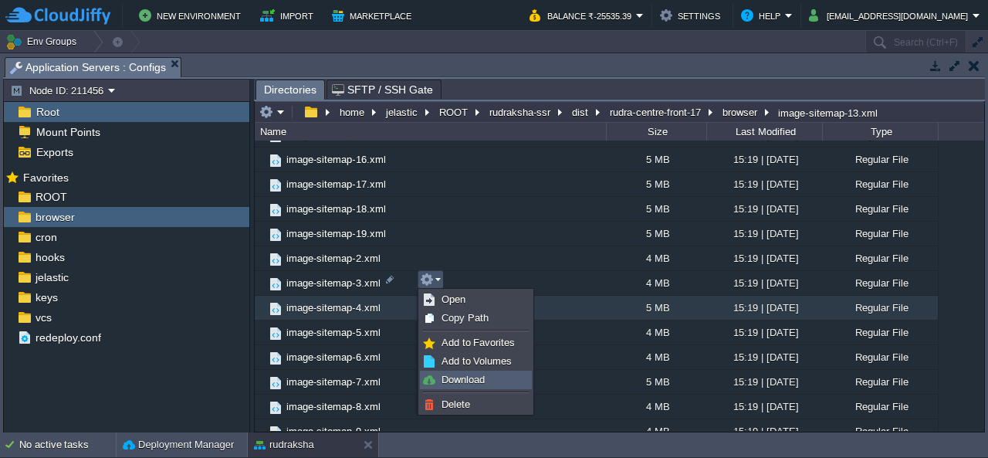
click at [440, 377] on link "Download" at bounding box center [476, 379] width 110 height 17
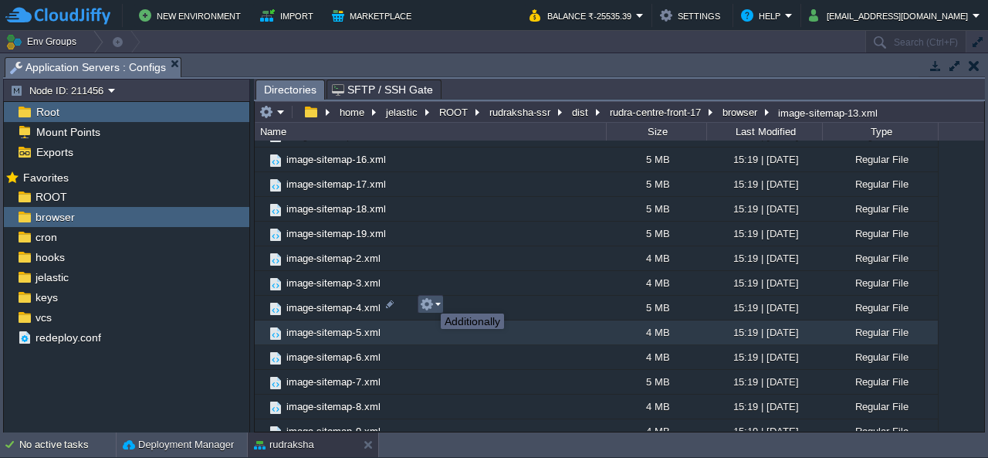
click at [429, 300] on button "button" at bounding box center [427, 304] width 14 height 14
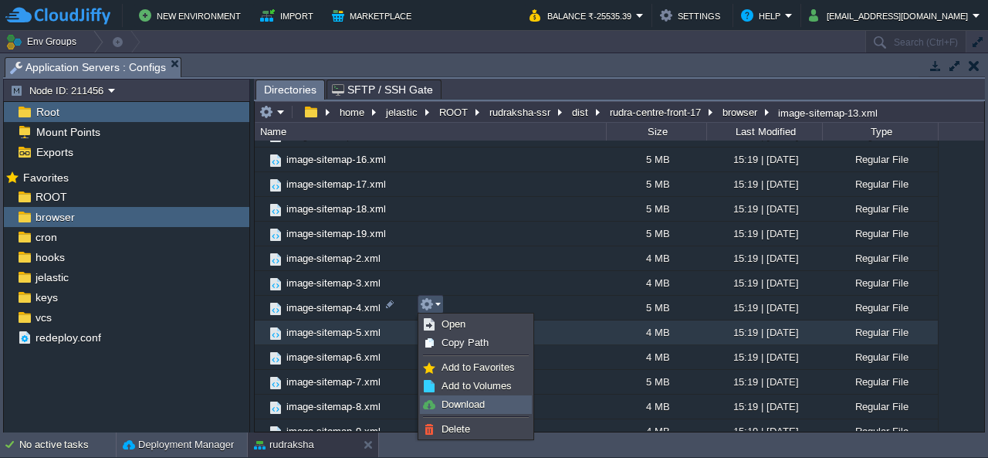
click at [449, 401] on span "Download" at bounding box center [463, 404] width 43 height 12
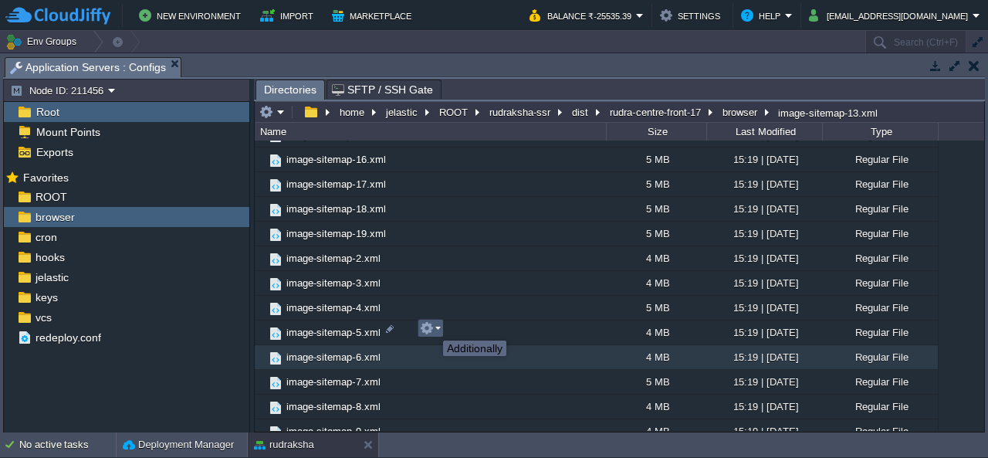
click at [432, 327] on button "button" at bounding box center [427, 328] width 14 height 14
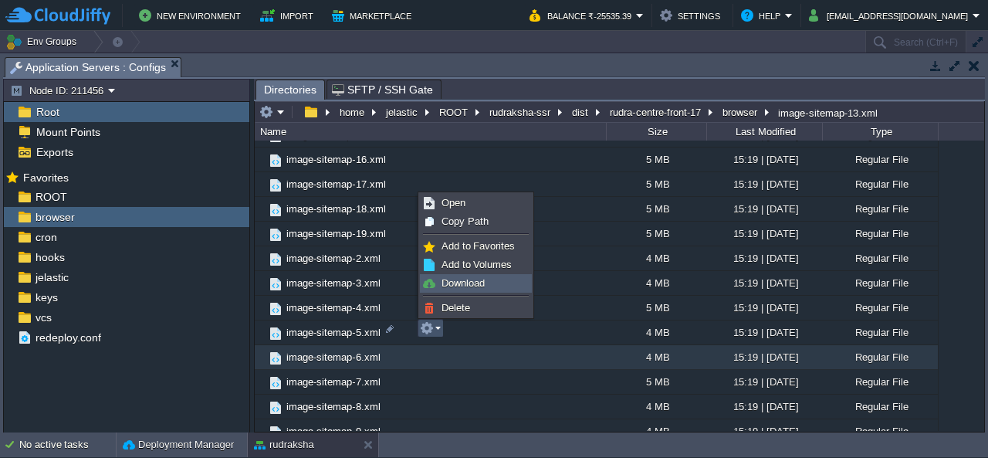
click at [461, 283] on span "Download" at bounding box center [463, 283] width 43 height 12
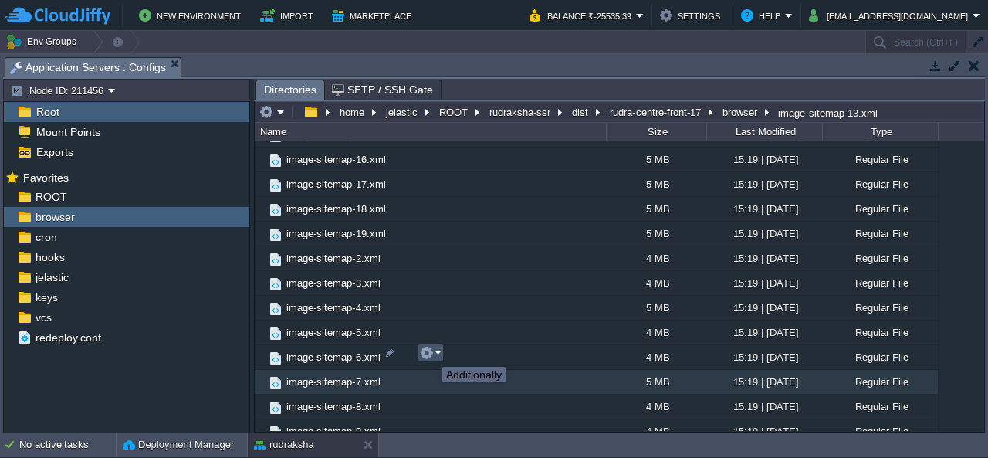
click at [431, 353] on button "button" at bounding box center [427, 353] width 14 height 14
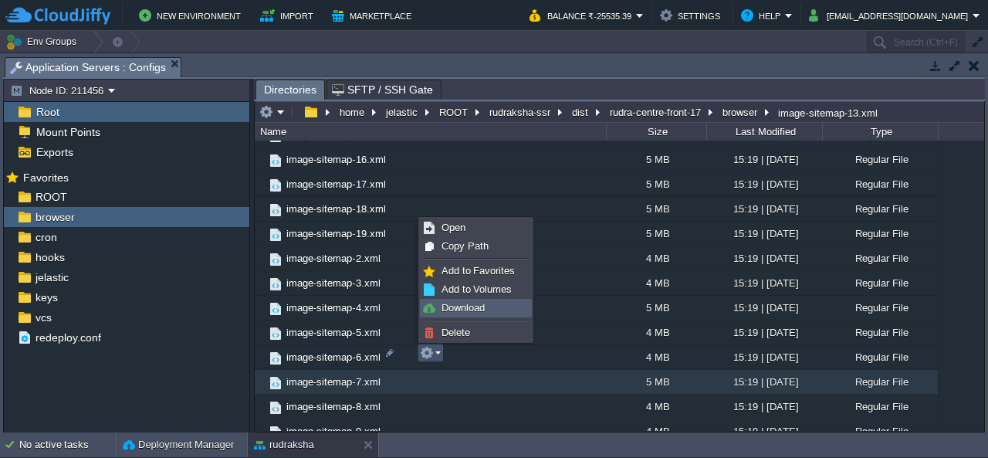
click at [466, 311] on span "Download" at bounding box center [463, 308] width 43 height 12
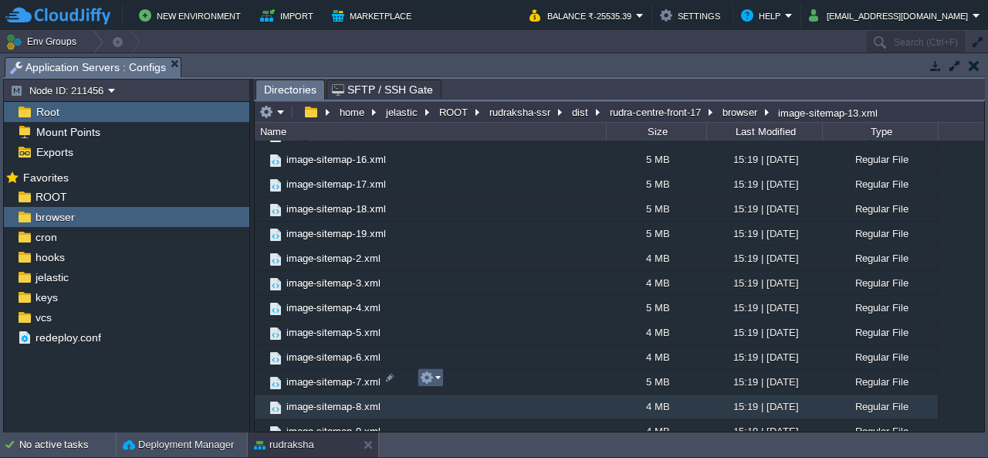
click at [427, 378] on button "button" at bounding box center [427, 378] width 14 height 14
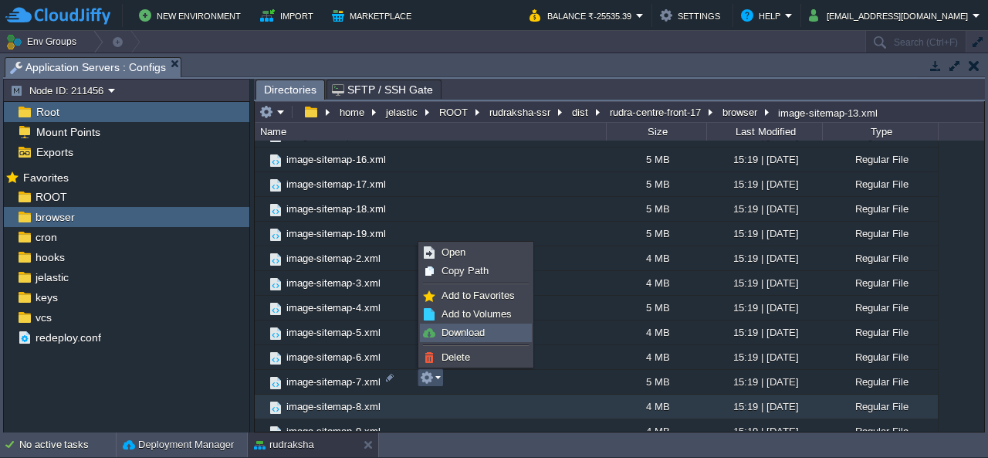
click at [466, 330] on span "Download" at bounding box center [463, 333] width 43 height 12
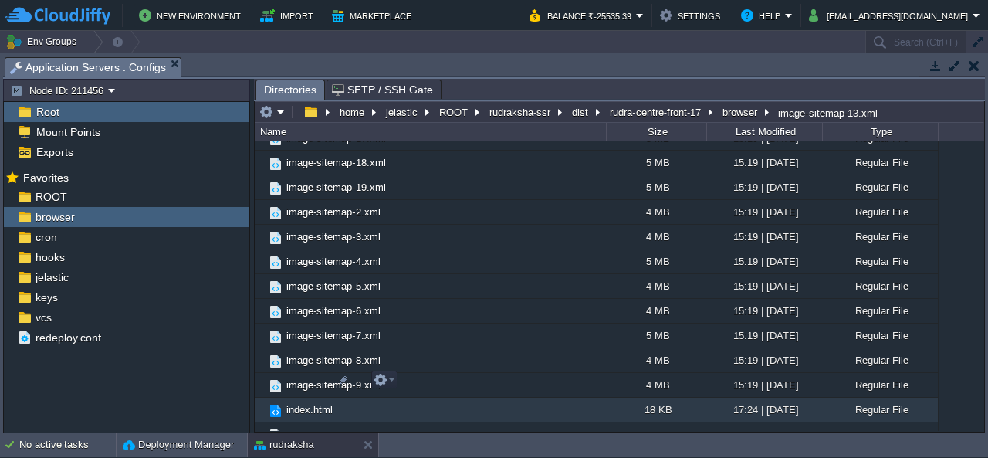
scroll to position [2741, 0]
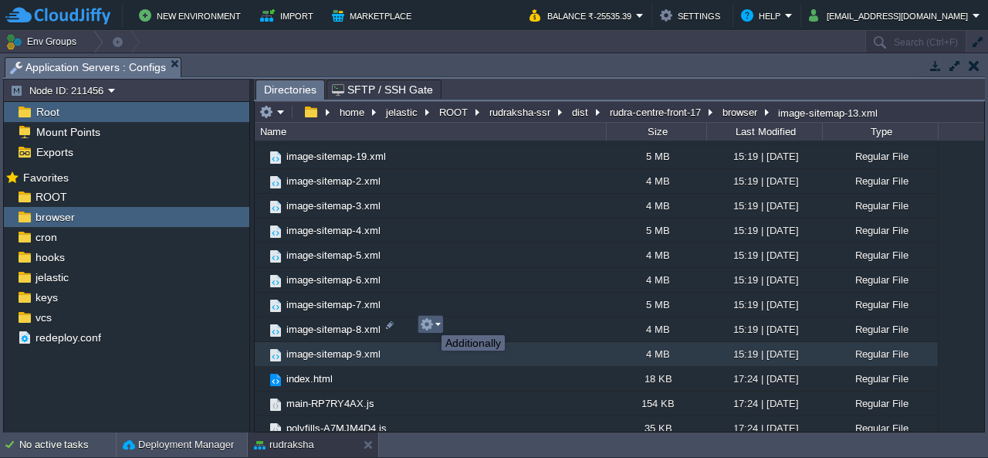
click at [430, 321] on button "button" at bounding box center [427, 324] width 14 height 14
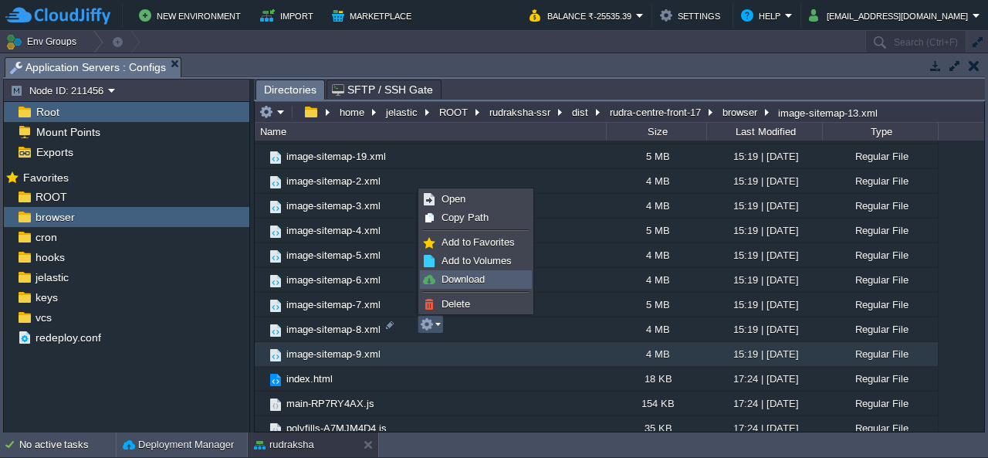
click at [469, 279] on span "Download" at bounding box center [463, 279] width 43 height 12
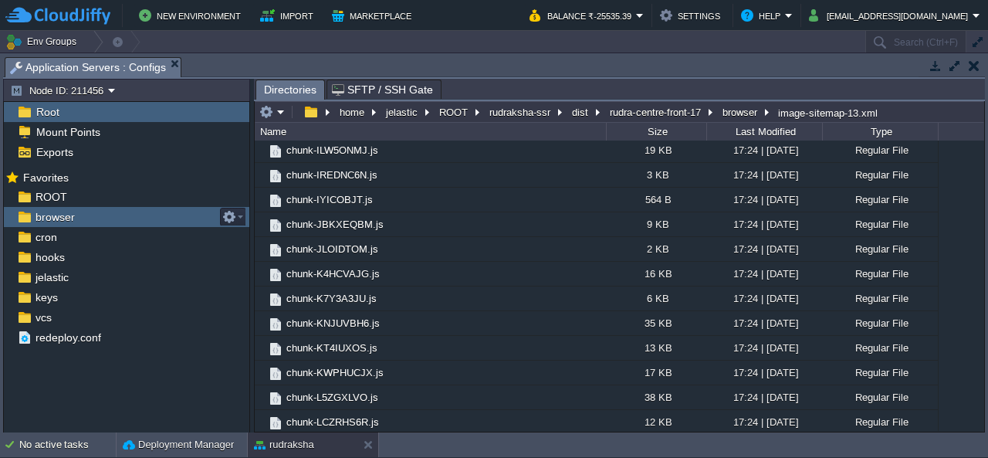
scroll to position [1042, 0]
click at [229, 212] on button "button" at bounding box center [229, 217] width 14 height 14
click at [979, 59] on button "button" at bounding box center [974, 66] width 11 height 14
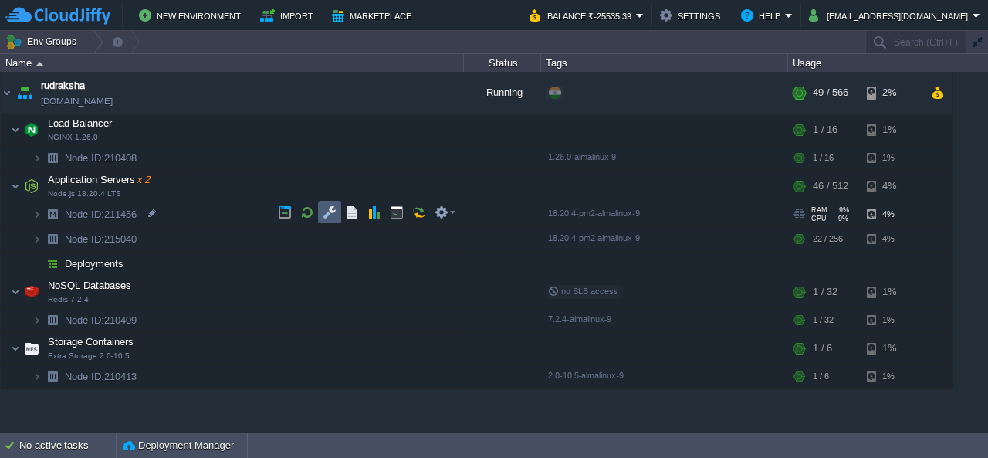
click at [328, 209] on button "button" at bounding box center [330, 212] width 14 height 14
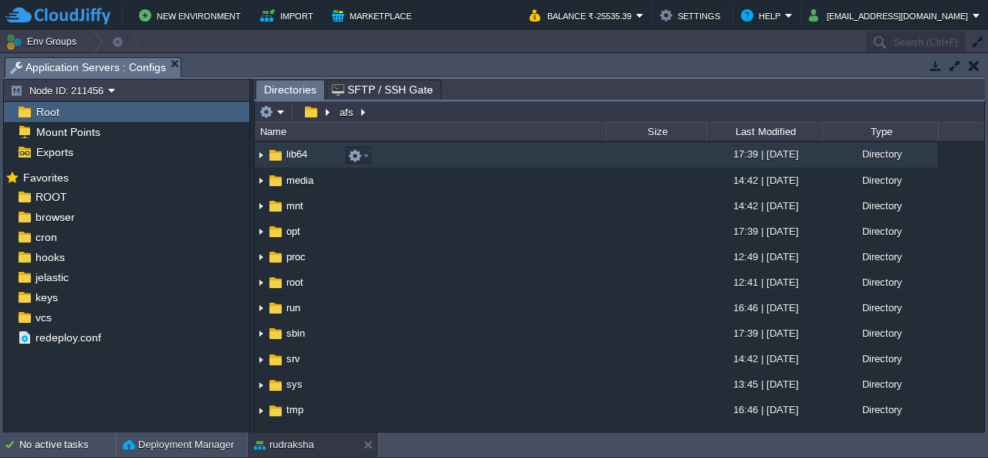
scroll to position [0, 0]
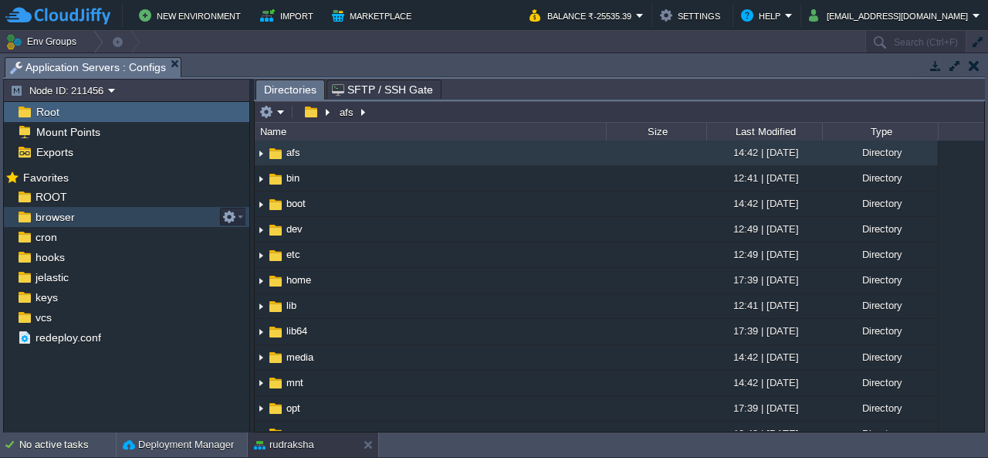
click at [69, 218] on span "browser" at bounding box center [54, 217] width 45 height 14
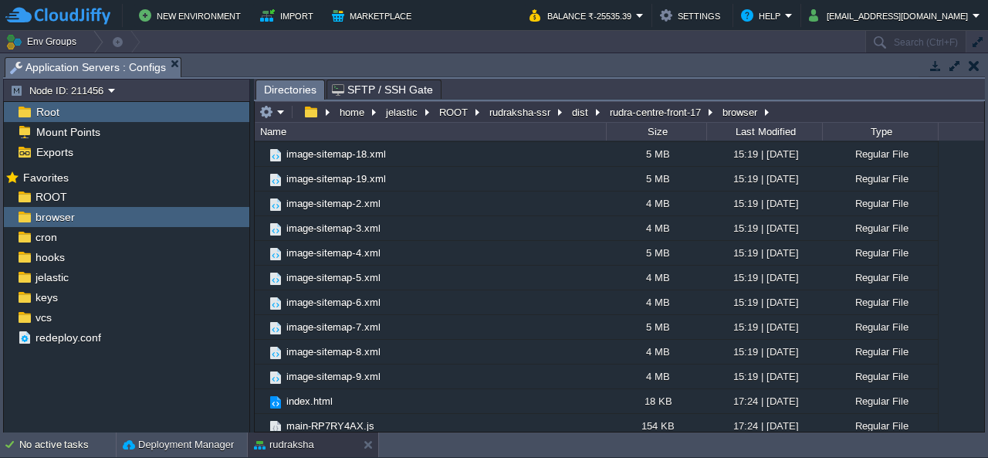
scroll to position [2818, 0]
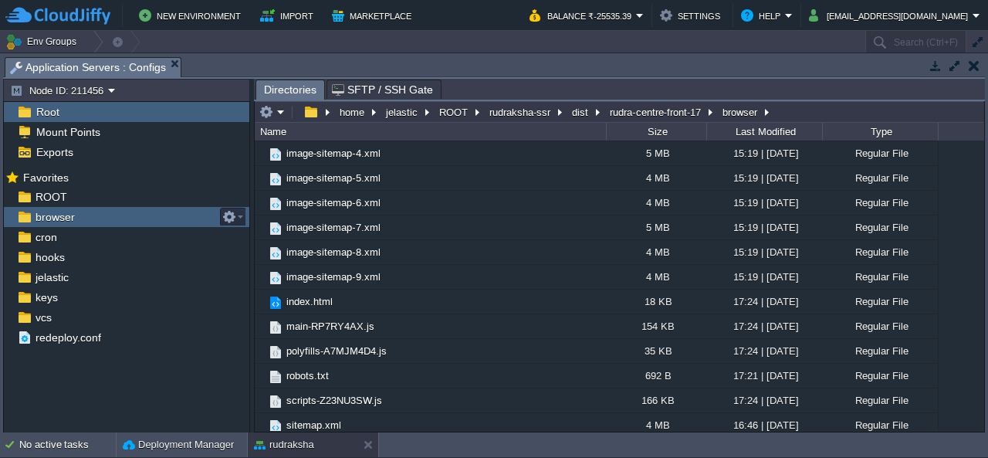
click at [46, 211] on span "browser" at bounding box center [54, 217] width 45 height 14
click at [90, 89] on button "Node ID: 211456" at bounding box center [59, 90] width 98 height 14
click at [86, 130] on span "Node ID: 215040" at bounding box center [66, 128] width 74 height 12
click at [56, 219] on span "browser" at bounding box center [54, 217] width 45 height 14
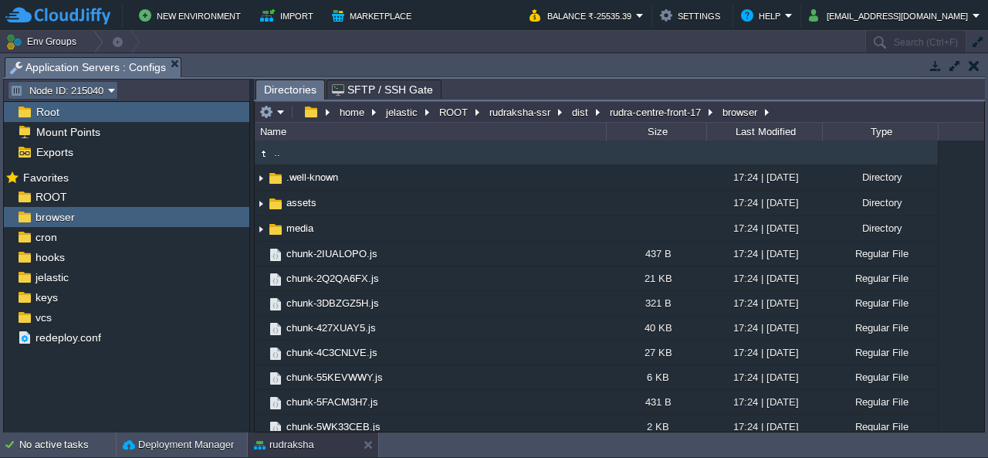
click at [93, 87] on button "Node ID: 215040" at bounding box center [59, 90] width 98 height 14
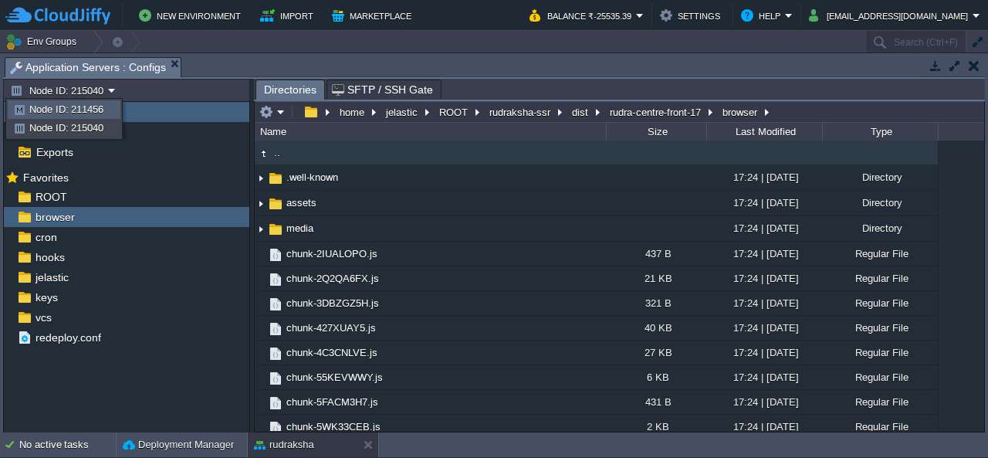
click at [86, 109] on span "Node ID: 211456" at bounding box center [66, 109] width 74 height 12
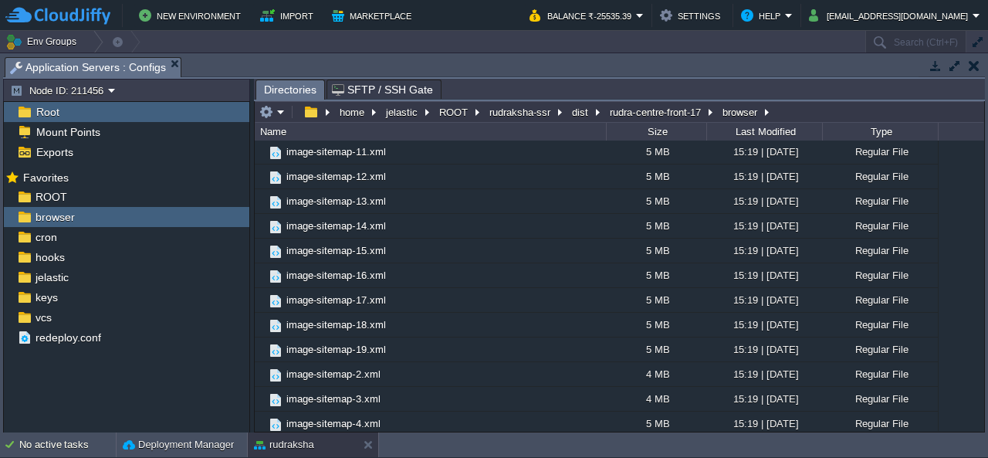
scroll to position [2818, 0]
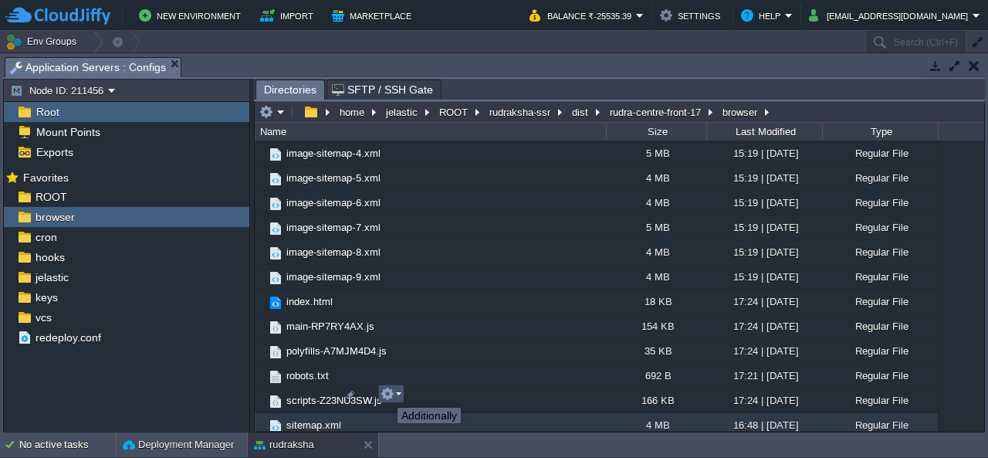
click at [386, 394] on button "button" at bounding box center [388, 394] width 14 height 14
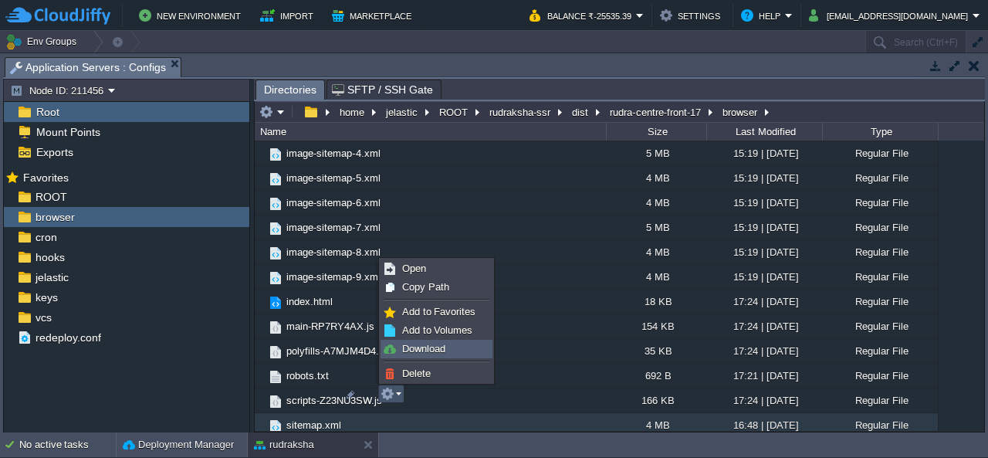
click at [426, 349] on span "Download" at bounding box center [423, 349] width 43 height 12
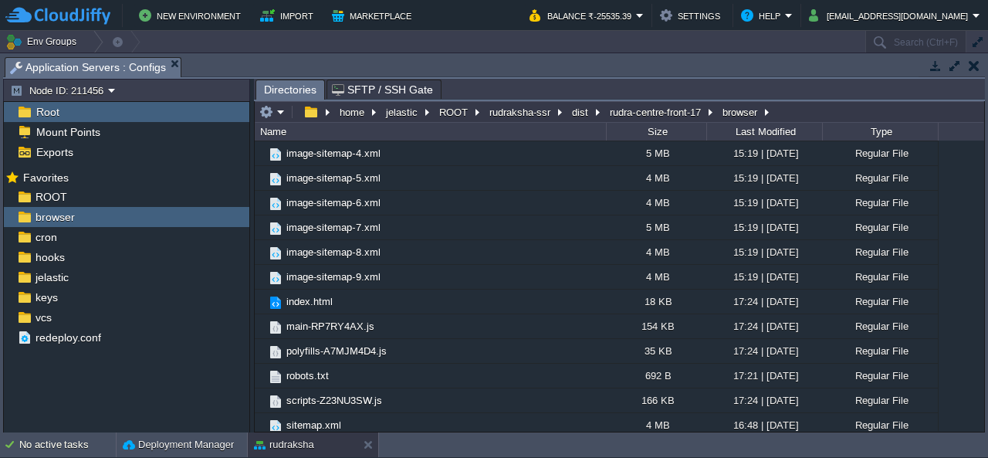
scroll to position [2123, 0]
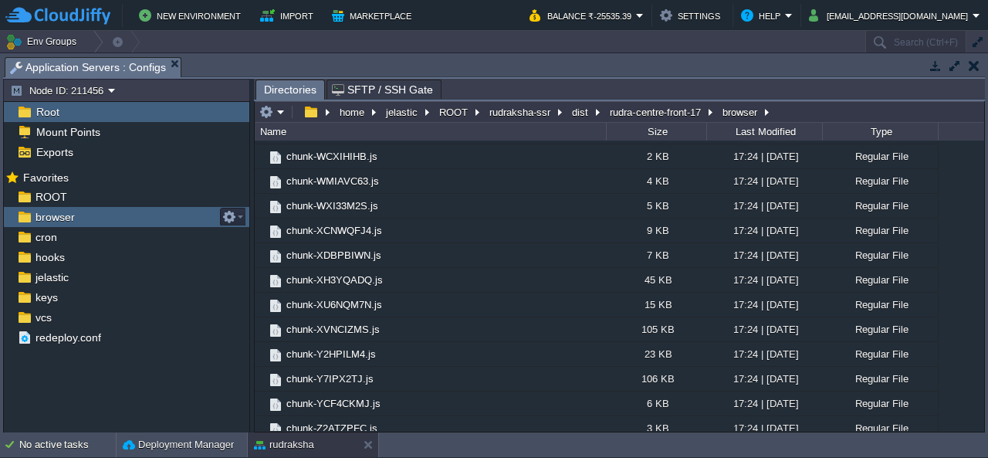
click at [56, 218] on span "browser" at bounding box center [54, 217] width 45 height 14
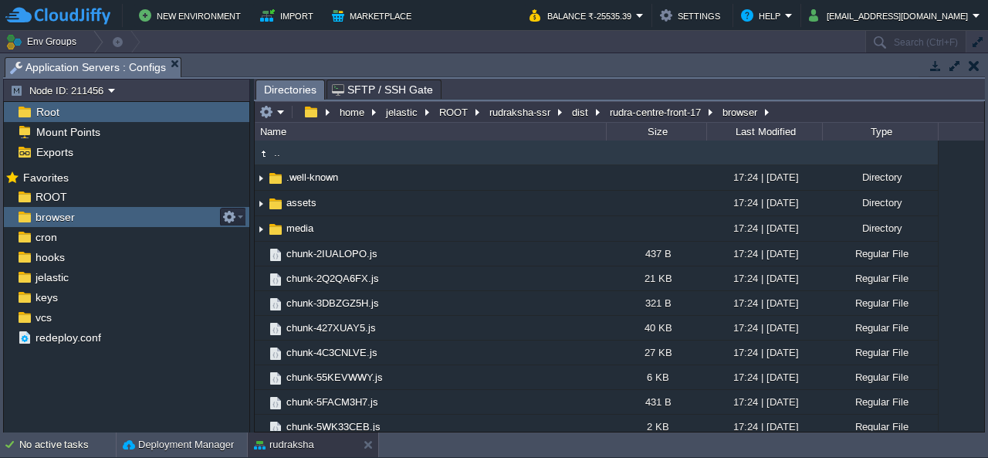
click at [56, 218] on span "browser" at bounding box center [54, 217] width 45 height 14
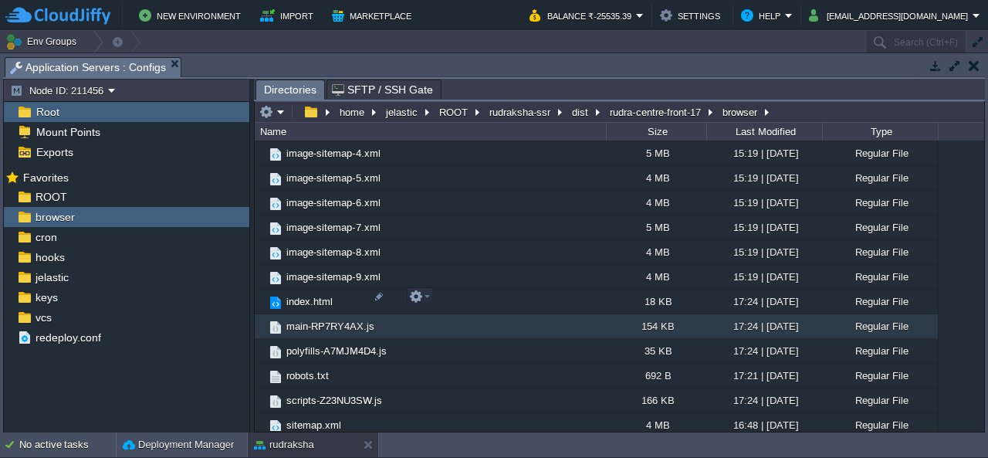
scroll to position [2818, 0]
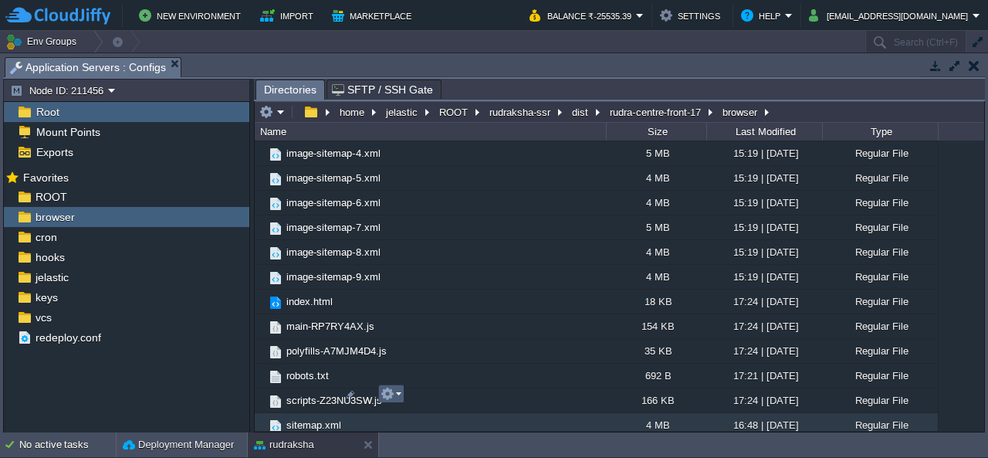
click at [384, 391] on button "button" at bounding box center [388, 394] width 14 height 14
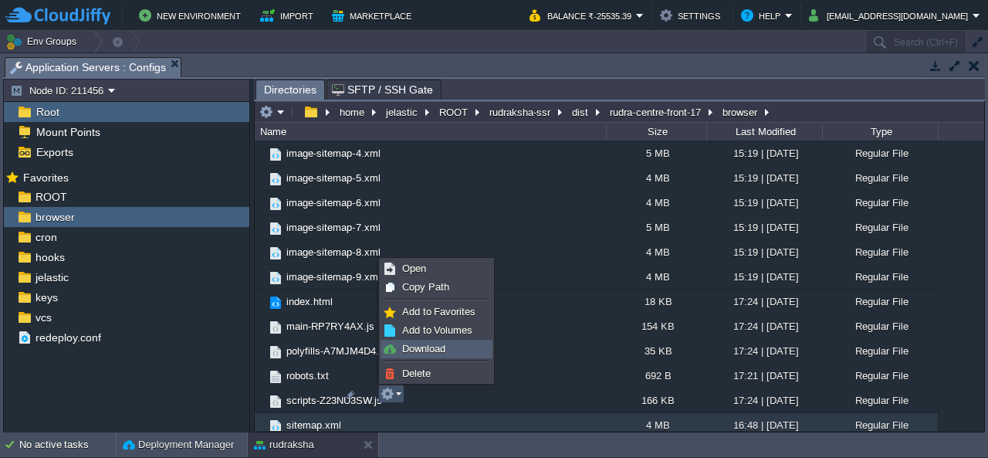
click at [445, 351] on span "Download" at bounding box center [423, 349] width 43 height 12
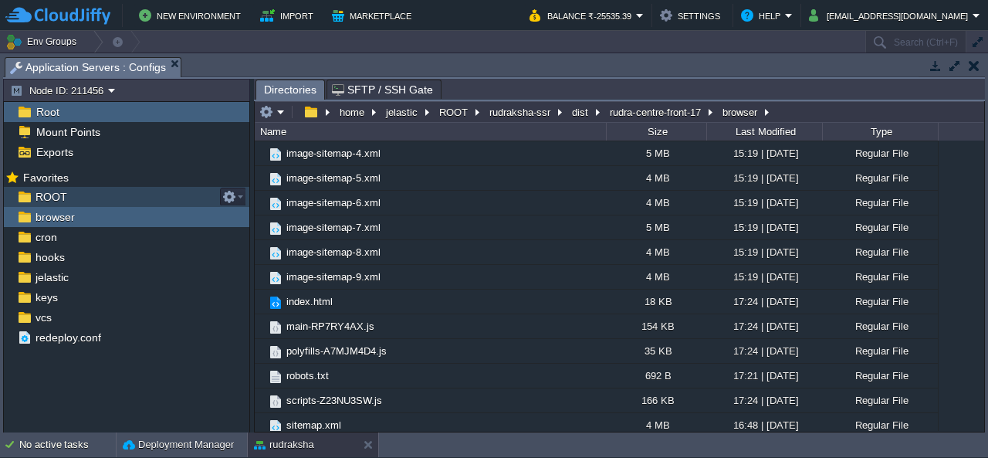
click at [42, 195] on span "ROOT" at bounding box center [50, 197] width 37 height 14
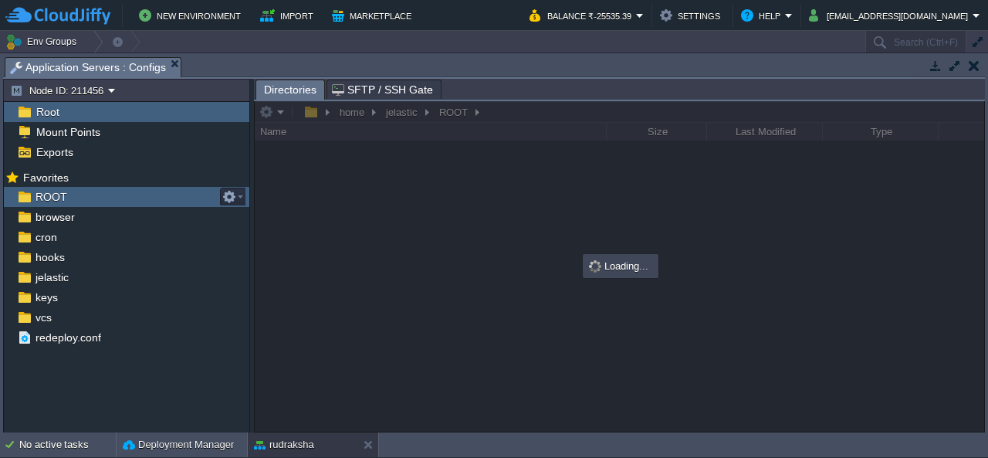
scroll to position [0, 0]
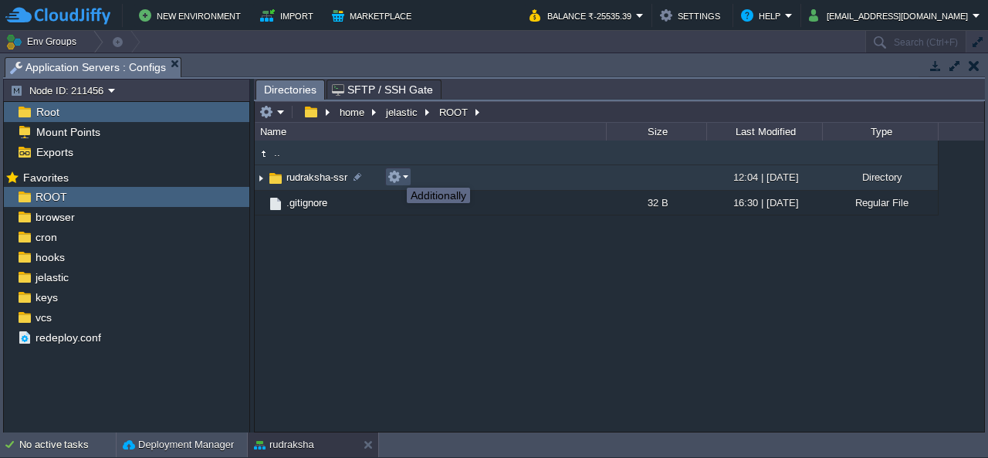
click at [395, 174] on button "button" at bounding box center [395, 177] width 14 height 14
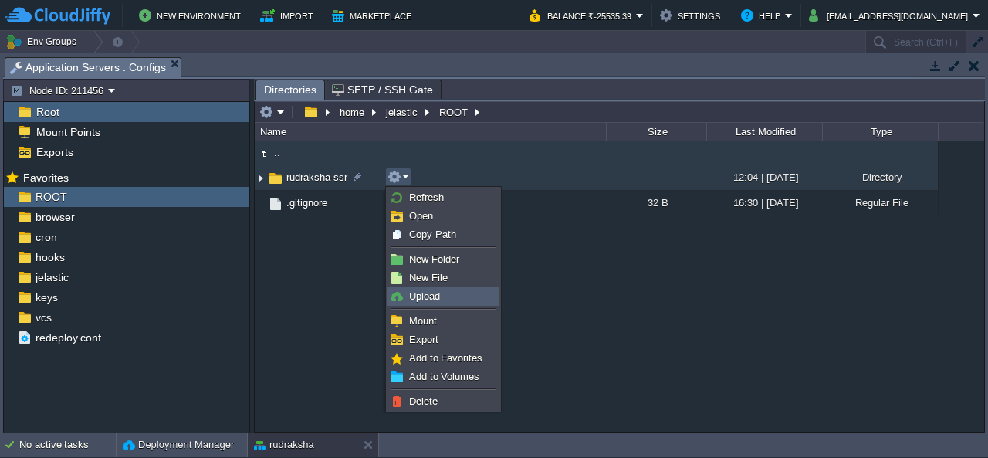
click at [434, 301] on span "Upload" at bounding box center [424, 296] width 31 height 12
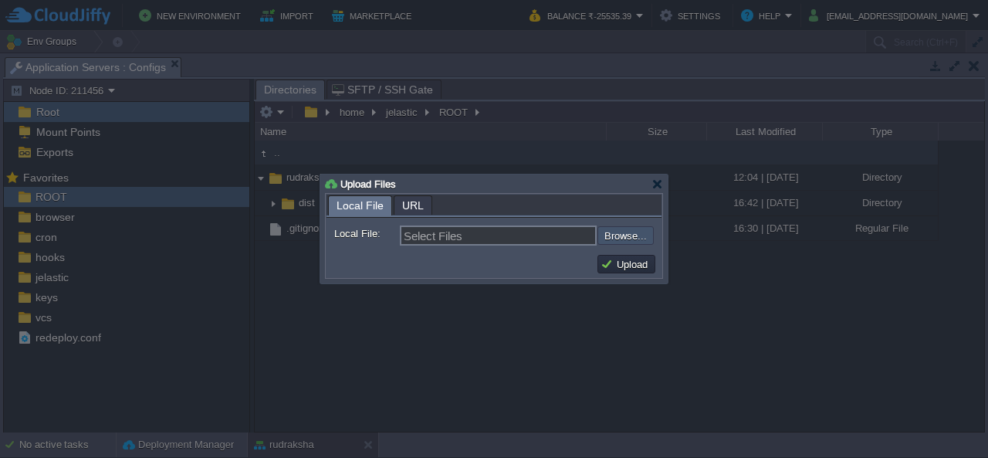
click at [619, 234] on input "file" at bounding box center [556, 235] width 195 height 18
type input "C:\fakepath\dist.zip"
type input "dist.zip"
click at [610, 263] on button "Upload" at bounding box center [627, 264] width 52 height 14
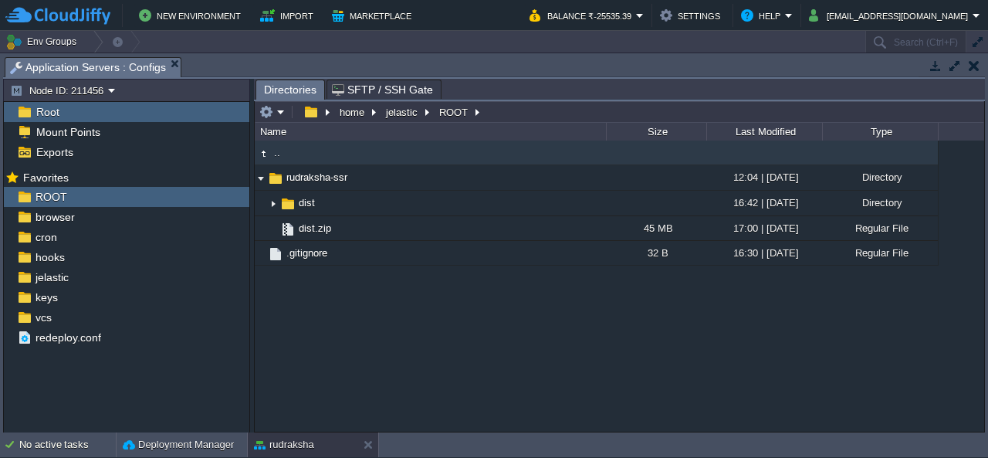
click at [971, 70] on button "button" at bounding box center [974, 66] width 11 height 14
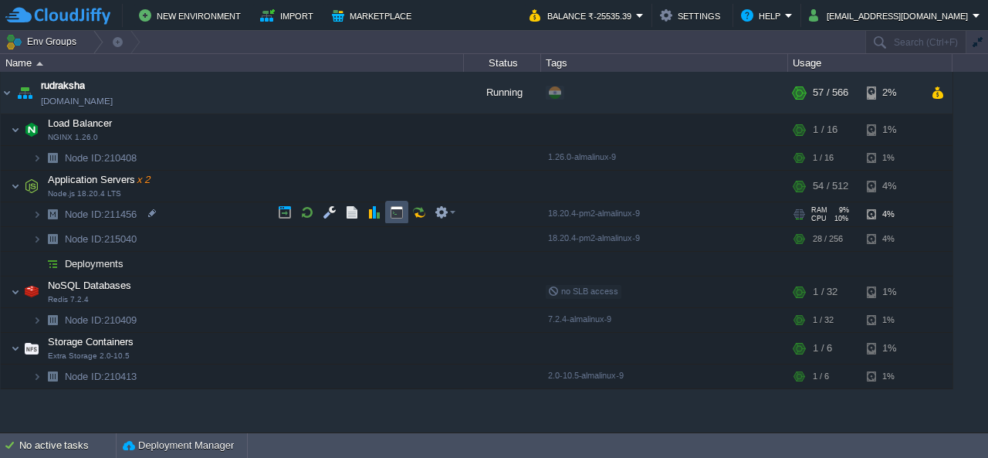
click at [401, 212] on button "button" at bounding box center [397, 212] width 14 height 14
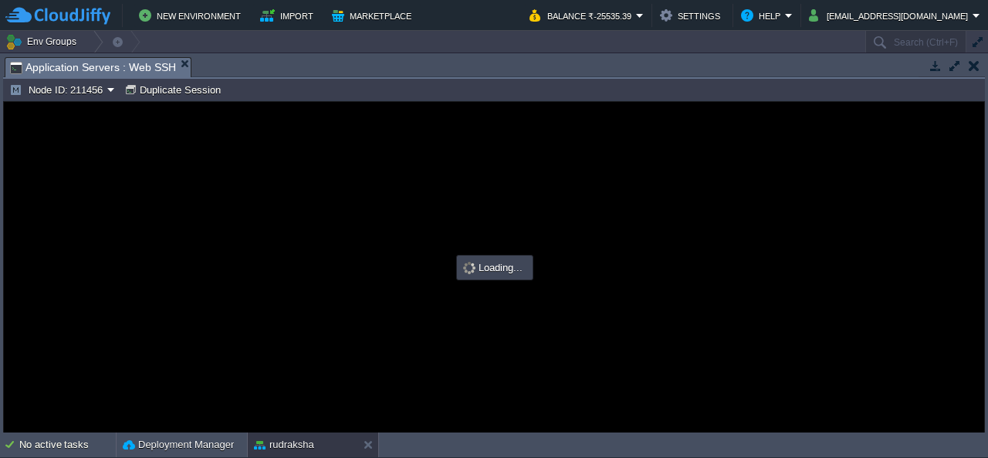
type input "#000000"
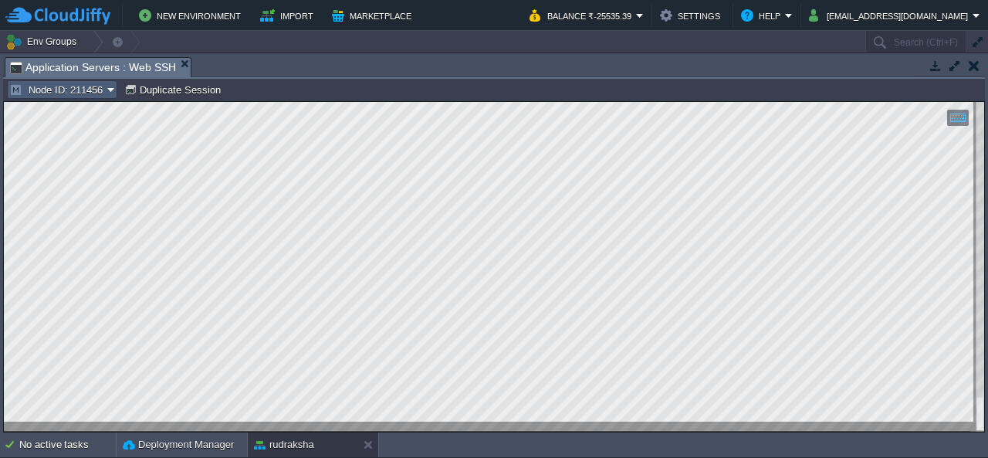
click at [69, 95] on td "Node ID: 211456" at bounding box center [62, 89] width 110 height 19
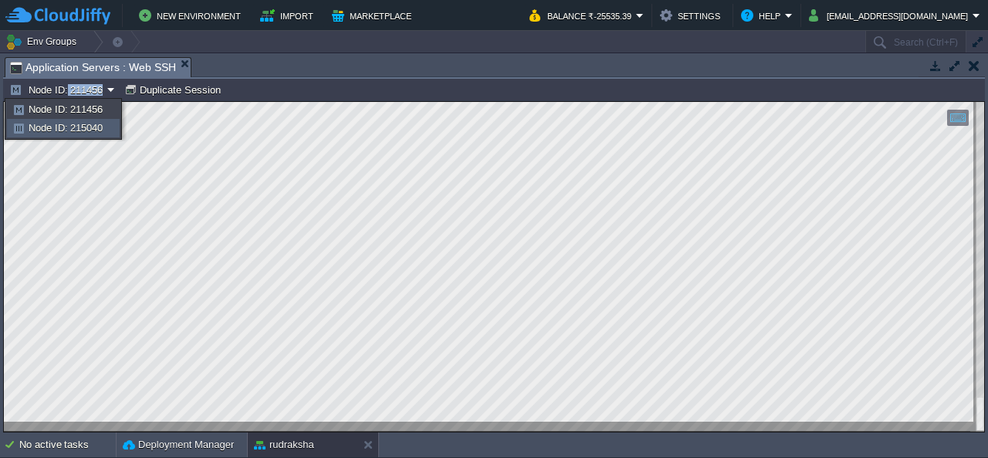
click at [76, 127] on span "Node ID: 215040" at bounding box center [66, 128] width 74 height 12
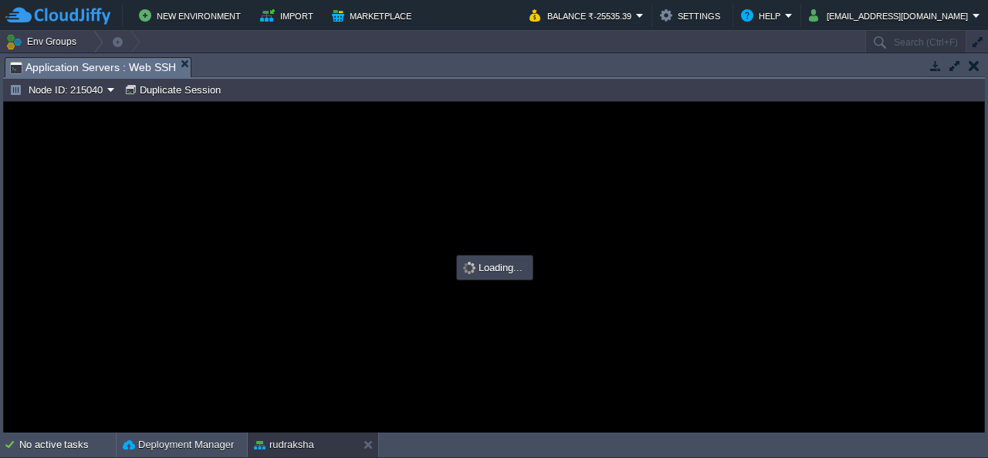
type input "#000000"
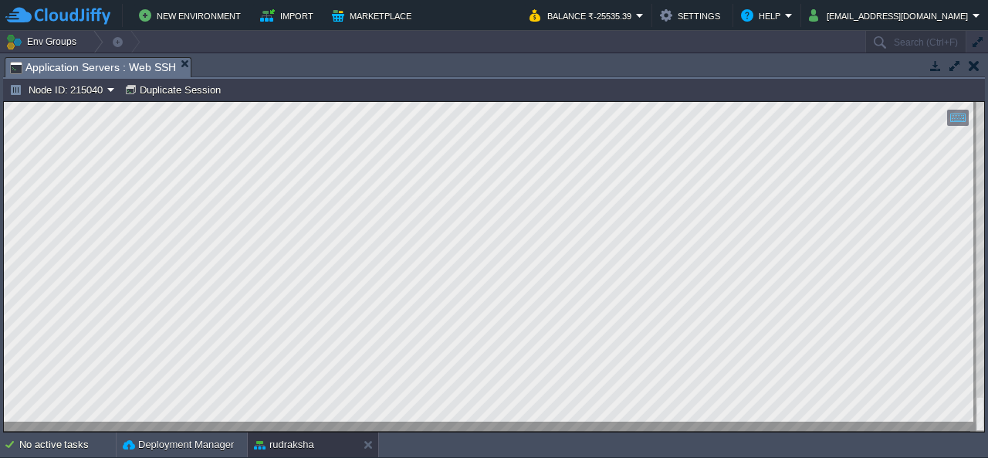
click at [973, 66] on button "button" at bounding box center [974, 66] width 11 height 14
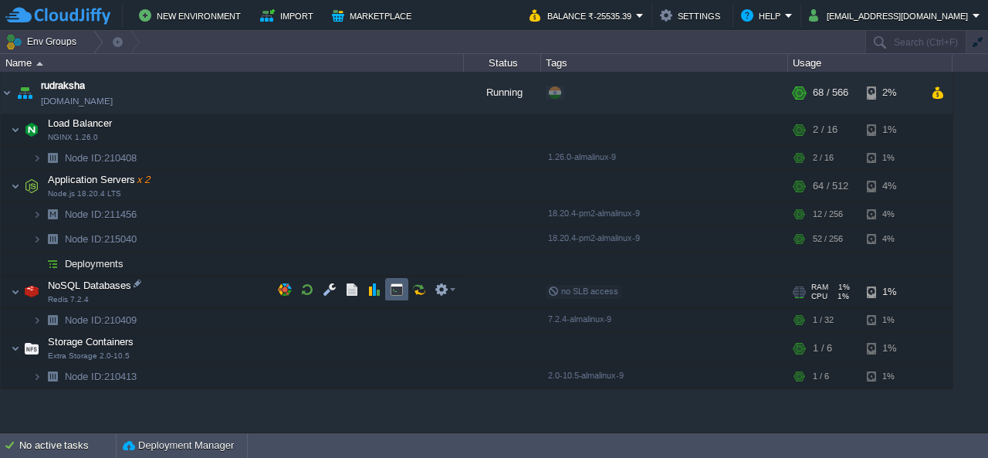
click at [397, 293] on button "button" at bounding box center [397, 290] width 14 height 14
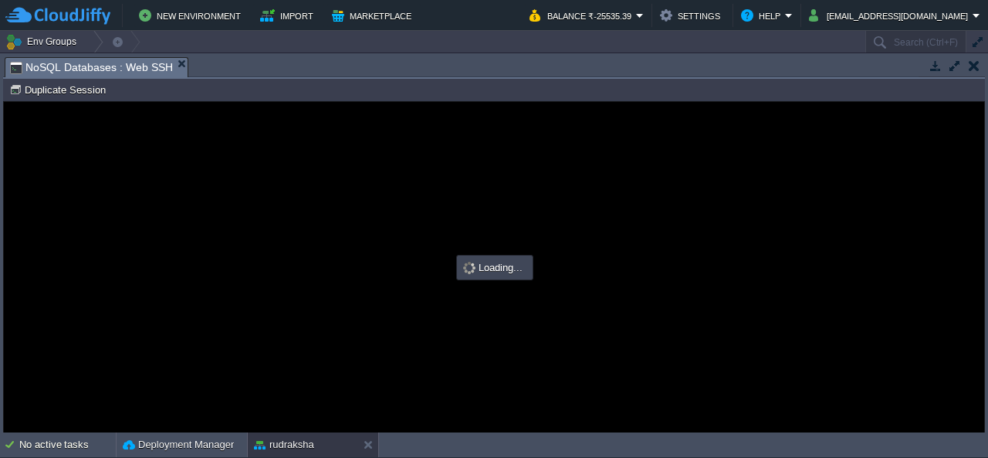
type input "#000000"
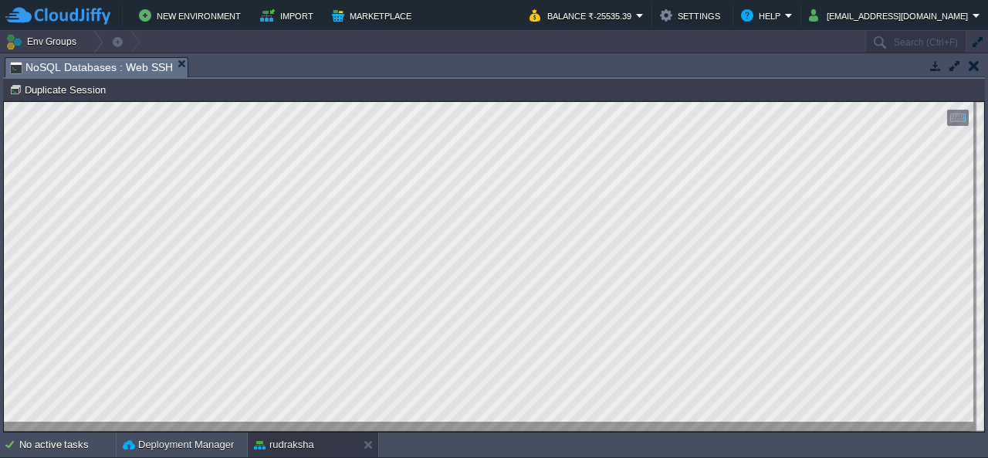
click at [970, 59] on button "button" at bounding box center [974, 66] width 11 height 14
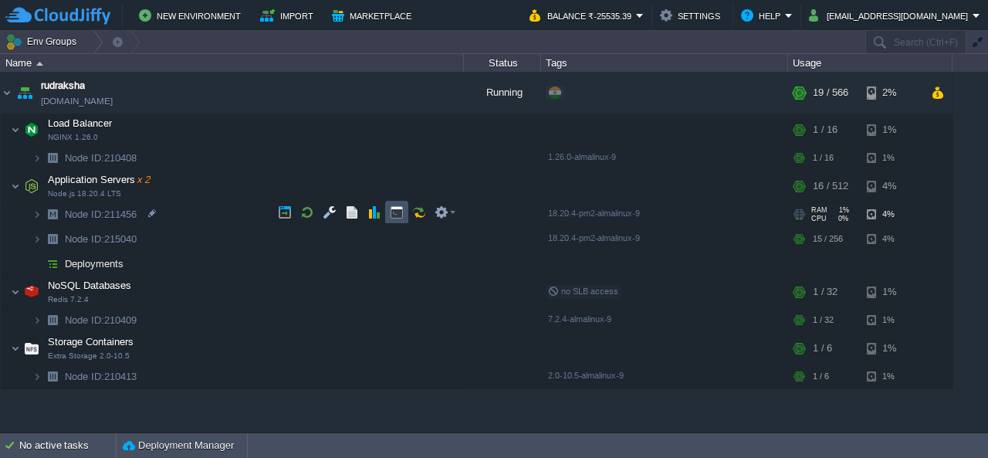
click at [396, 210] on button "button" at bounding box center [397, 212] width 14 height 14
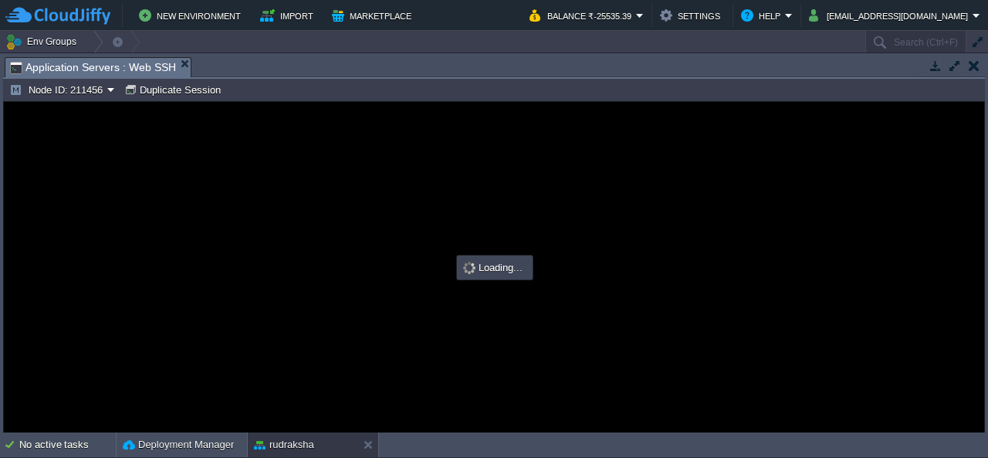
type input "#000000"
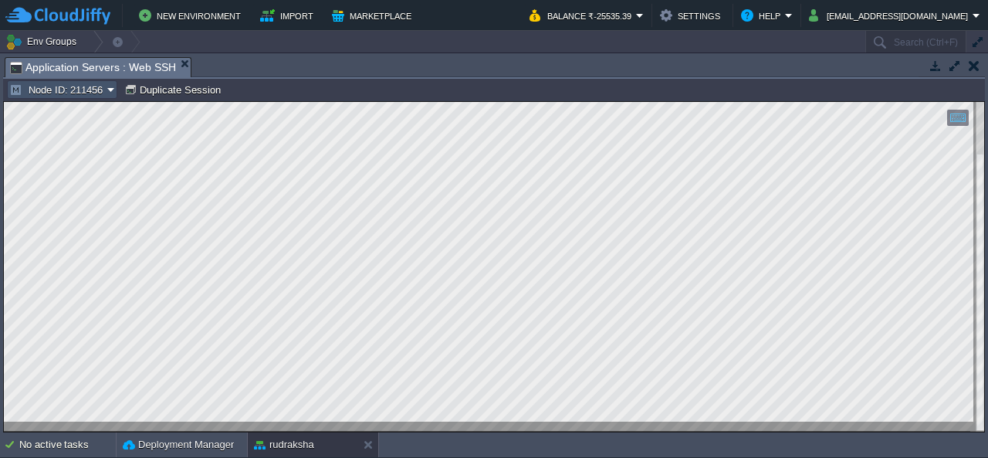
click at [93, 86] on button "Node ID: 211456" at bounding box center [58, 90] width 98 height 14
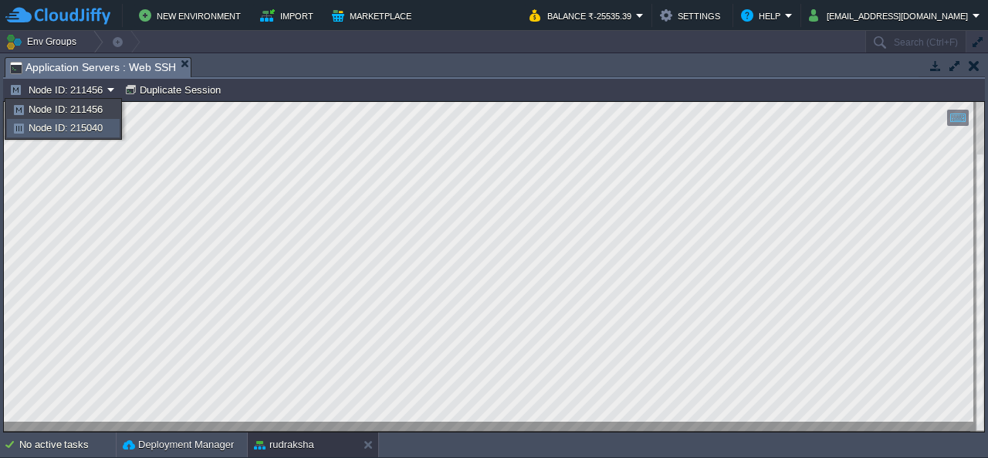
click at [96, 128] on span "Node ID: 215040" at bounding box center [66, 128] width 74 height 12
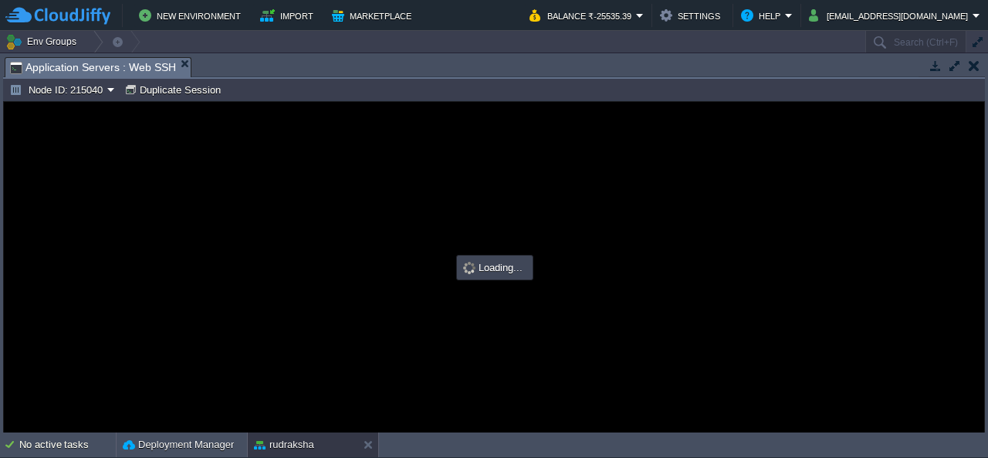
type input "#000000"
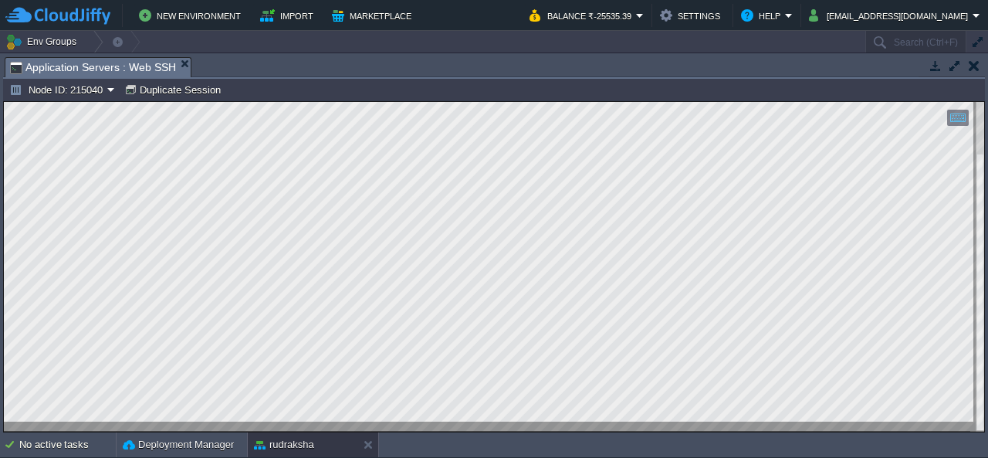
click at [973, 69] on button "button" at bounding box center [974, 66] width 11 height 14
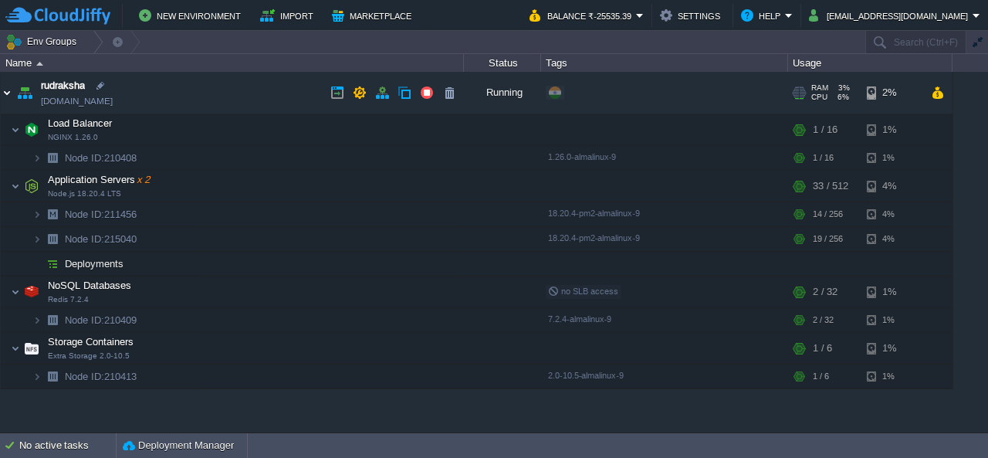
click at [2, 91] on img at bounding box center [7, 93] width 12 height 42
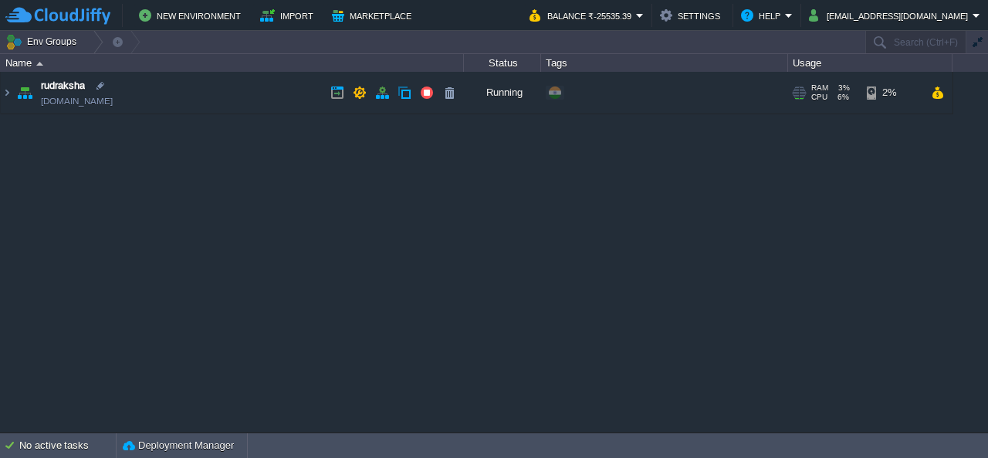
click at [11, 92] on img at bounding box center [7, 93] width 12 height 42
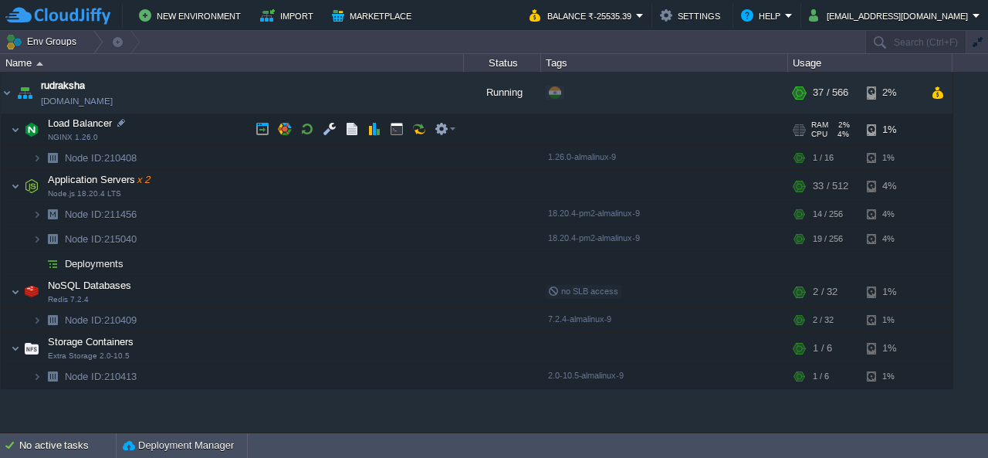
click at [9, 132] on span at bounding box center [6, 130] width 10 height 12
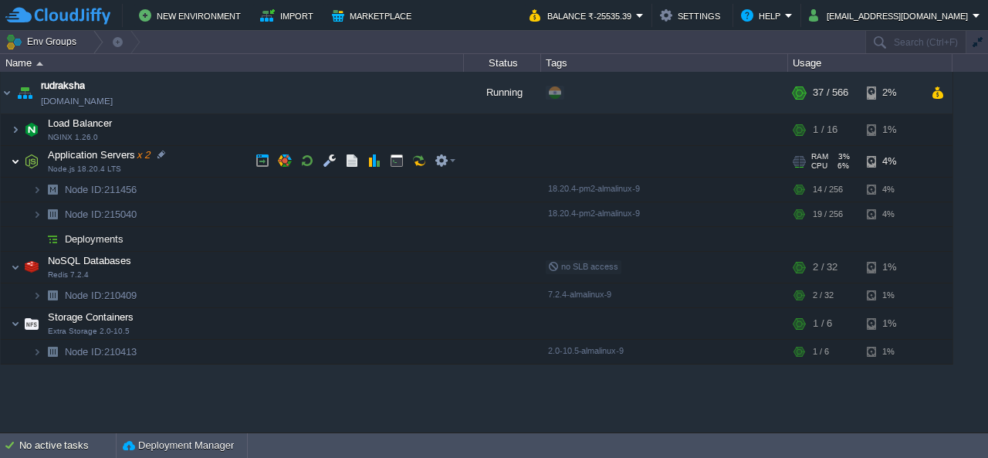
click at [12, 156] on img at bounding box center [15, 161] width 9 height 31
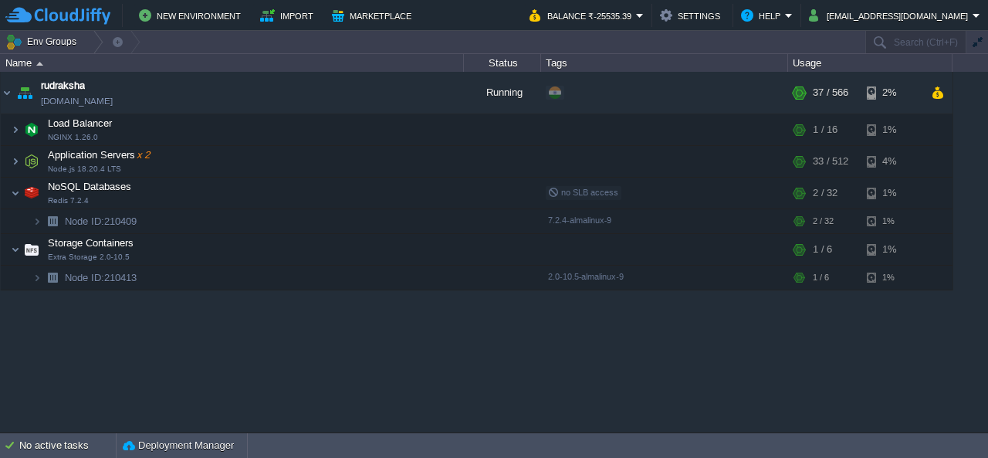
click at [520, 360] on div "rudraksha [DOMAIN_NAME] Running + Add to Env Group RAM 3% CPU 6% 37 / 566 2% Lo…" at bounding box center [494, 252] width 988 height 360
click at [17, 192] on img at bounding box center [15, 193] width 9 height 31
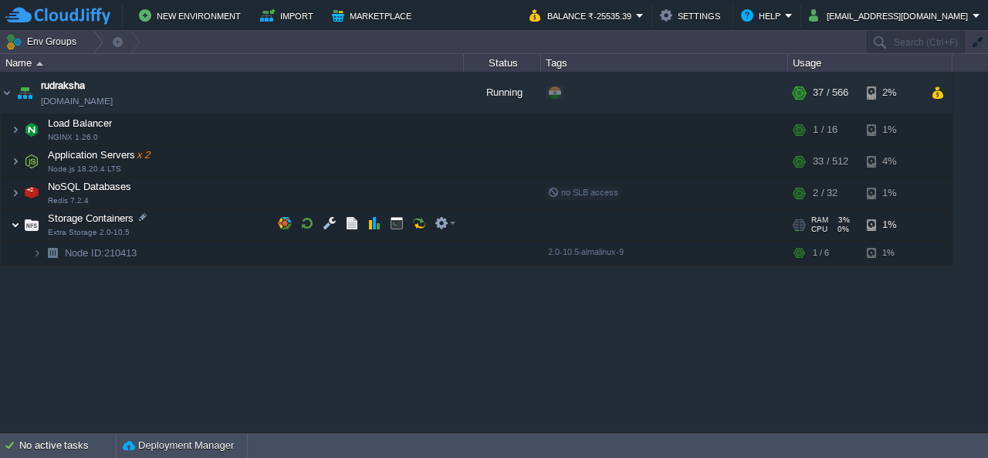
click at [17, 222] on img at bounding box center [15, 224] width 9 height 31
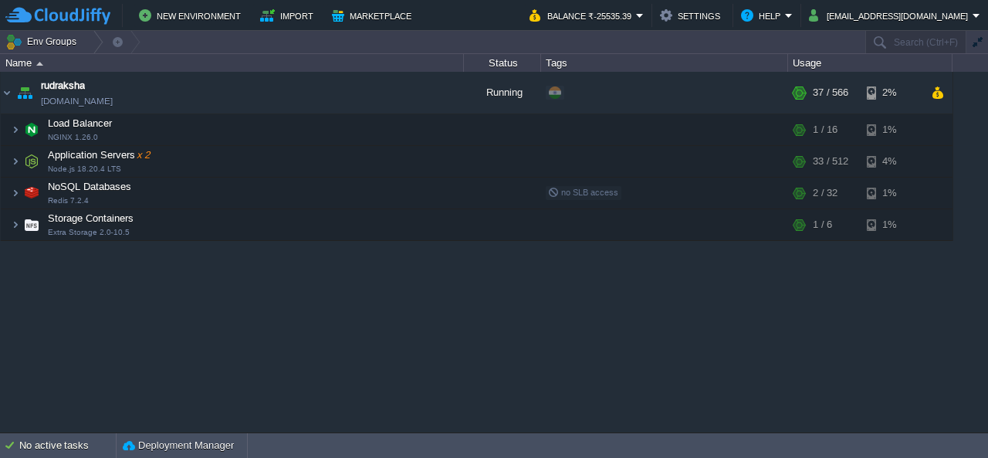
click at [202, 350] on div "rudraksha [DOMAIN_NAME] Running + Add to Env Group RAM 3% CPU 6% 37 / 566 2% Lo…" at bounding box center [494, 252] width 988 height 360
click at [534, 336] on div "rudraksha [DOMAIN_NAME] Running + Add to Env Group RAM 3% CPU 6% 37 / 566 2% Lo…" at bounding box center [494, 252] width 988 height 360
click at [938, 95] on button "button" at bounding box center [937, 93] width 13 height 14
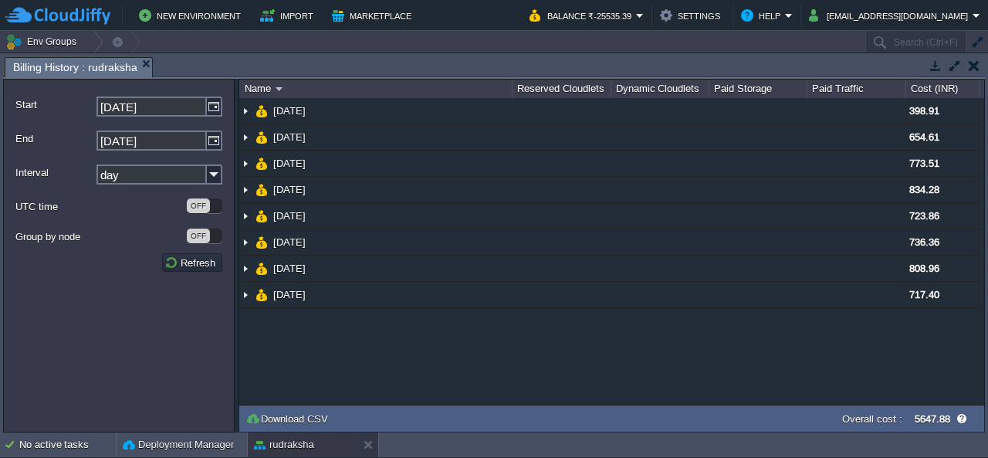
click at [973, 63] on button "button" at bounding box center [974, 66] width 11 height 14
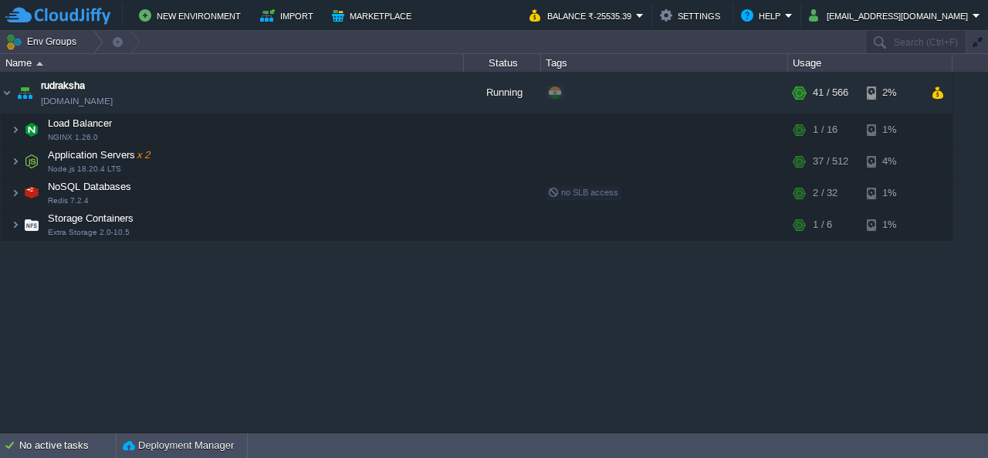
click at [318, 410] on div "rudraksha [DOMAIN_NAME] Running + Add to Env Group RAM 4% CPU 7% 41 / 566 2% Lo…" at bounding box center [494, 252] width 988 height 360
click at [426, 324] on div "rudraksha [DOMAIN_NAME] Running + Add to Env Group RAM 4% CPU 5% 35 / 566 2% Lo…" at bounding box center [494, 252] width 988 height 360
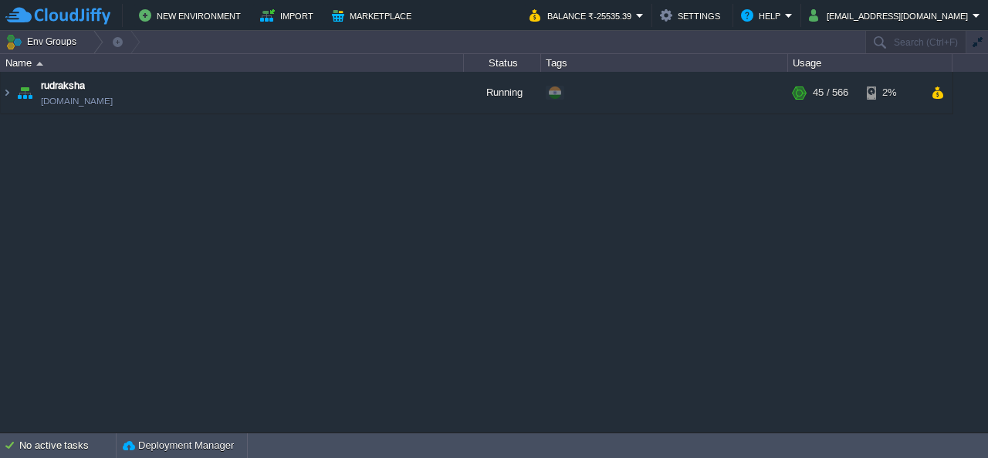
click at [0, 99] on table "rudraksha rudraksha.cloudjiffy.net Running + Add to Env Group RAM 4% CPU 7% 45 …" at bounding box center [476, 93] width 953 height 42
click at [2, 97] on img at bounding box center [7, 93] width 12 height 42
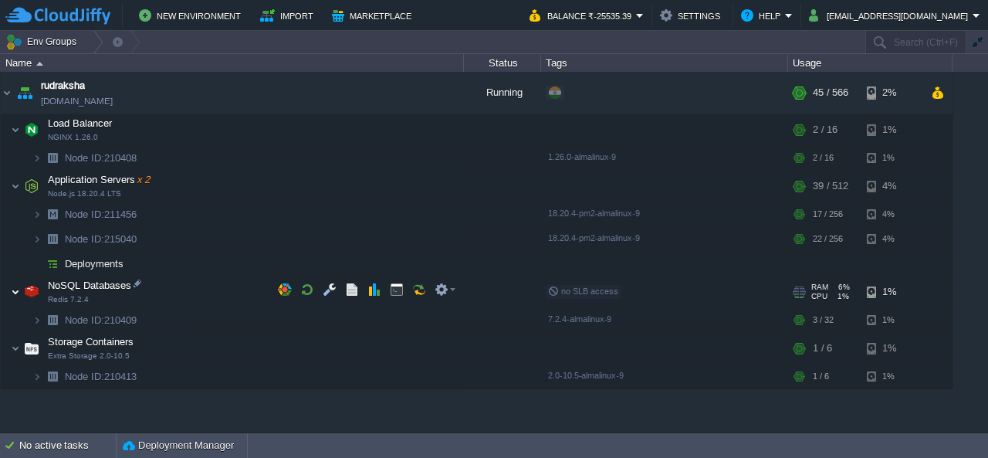
click at [15, 295] on img at bounding box center [15, 291] width 9 height 31
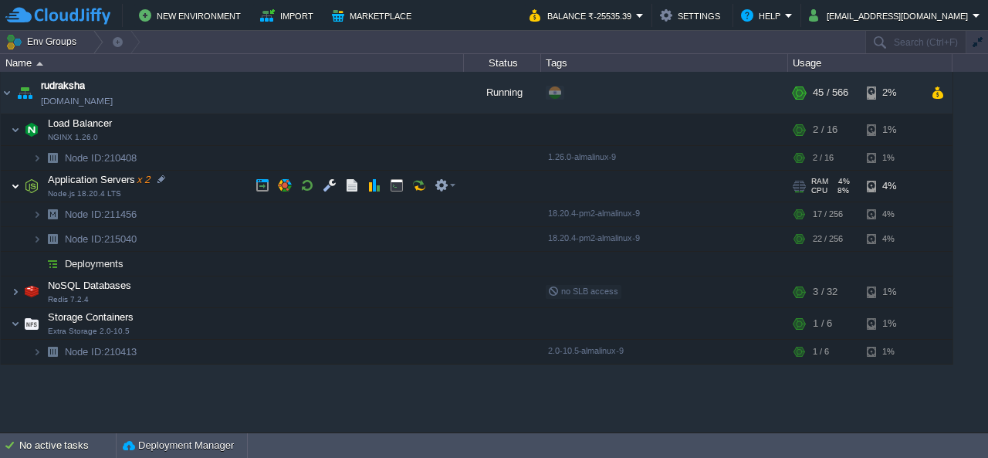
click at [17, 180] on img at bounding box center [15, 186] width 9 height 31
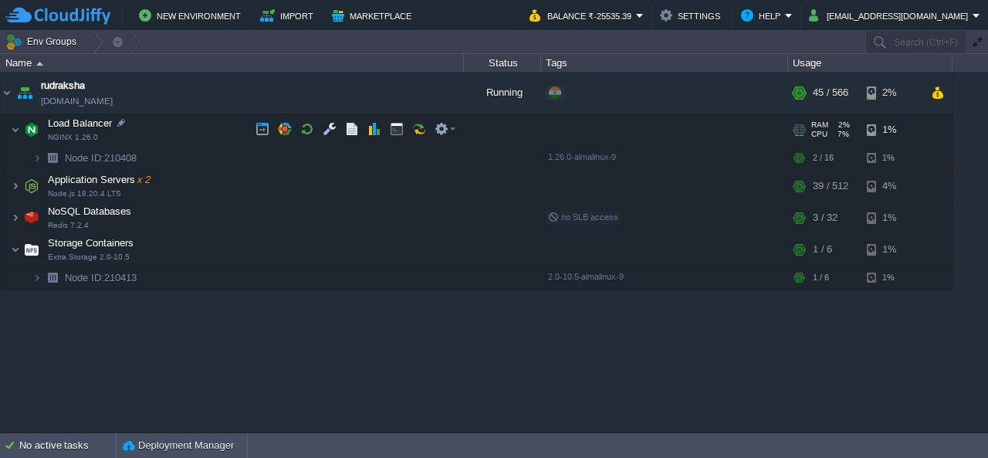
click at [9, 131] on span at bounding box center [6, 130] width 10 height 12
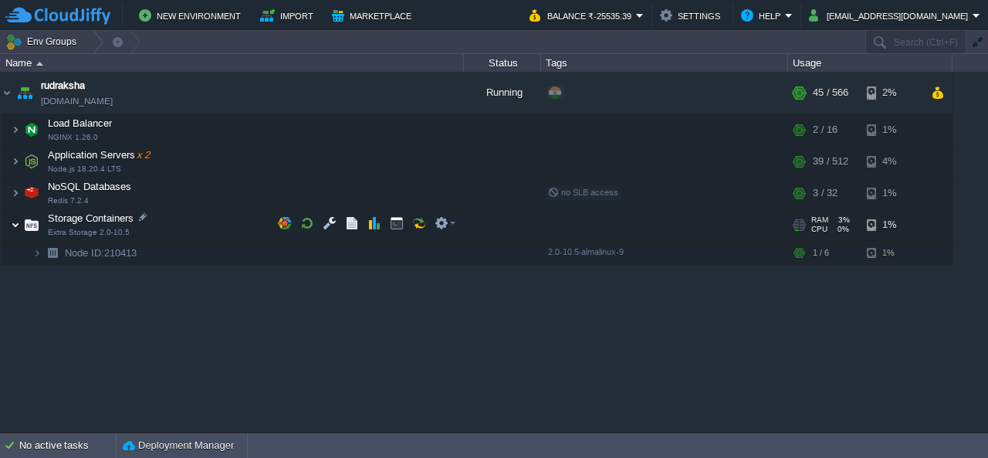
click at [11, 231] on img at bounding box center [15, 224] width 9 height 31
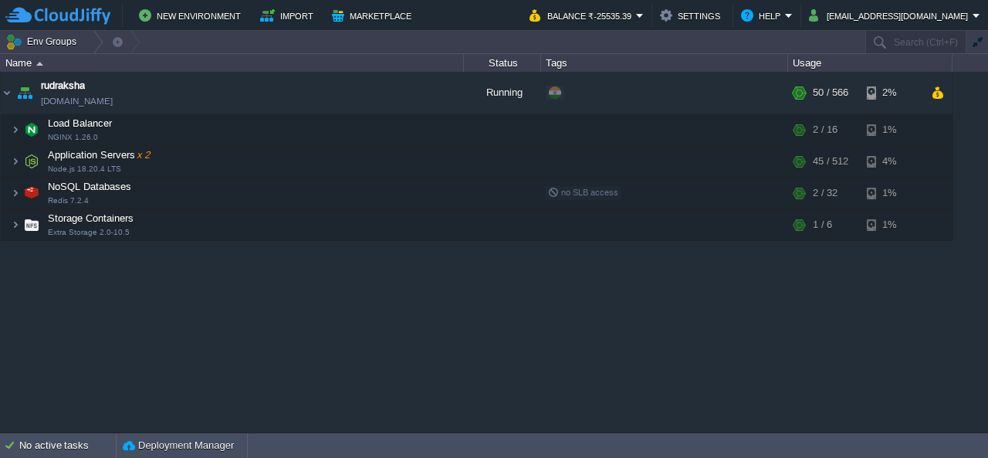
click at [558, 305] on div "rudraksha rudraksha.cloudjiffy.net Running + Add to Env Group RAM 5% CPU 8% 50 …" at bounding box center [494, 252] width 988 height 360
